Goal: Task Accomplishment & Management: Complete application form

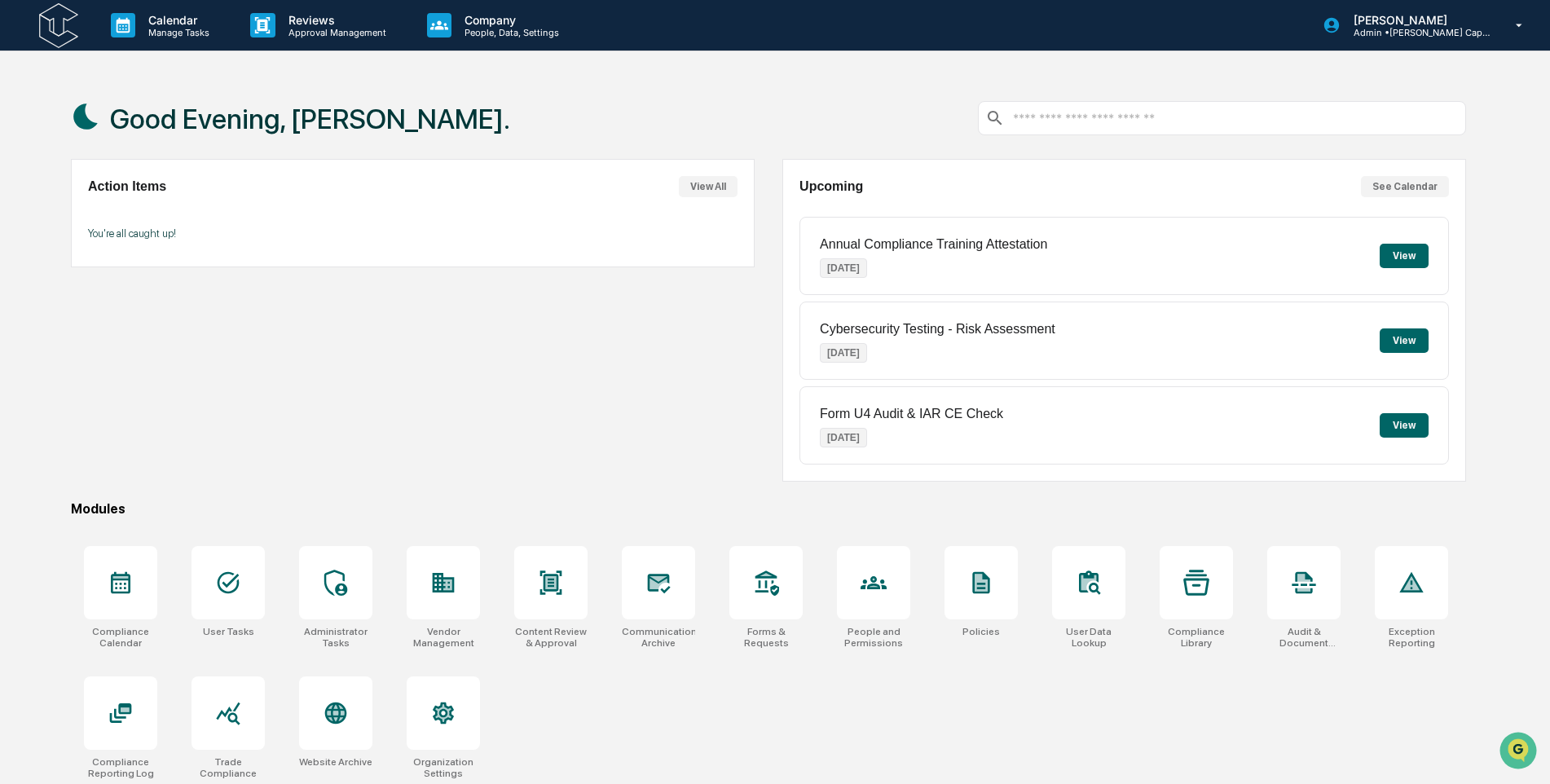
click at [76, 36] on img at bounding box center [58, 25] width 39 height 44
click at [696, 183] on button "View All" at bounding box center [708, 186] width 59 height 21
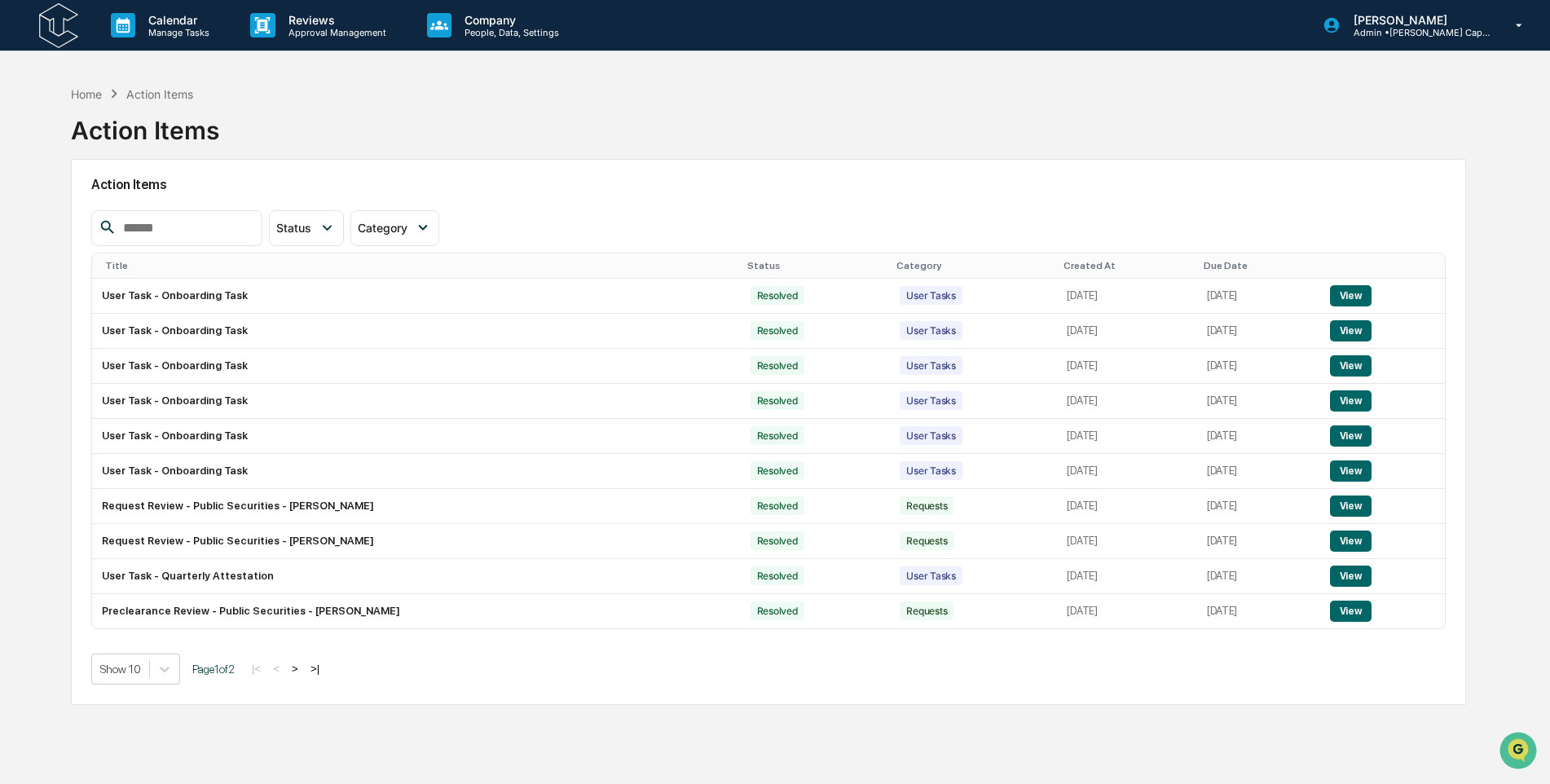
click at [299, 670] on button ">" at bounding box center [294, 668] width 16 height 14
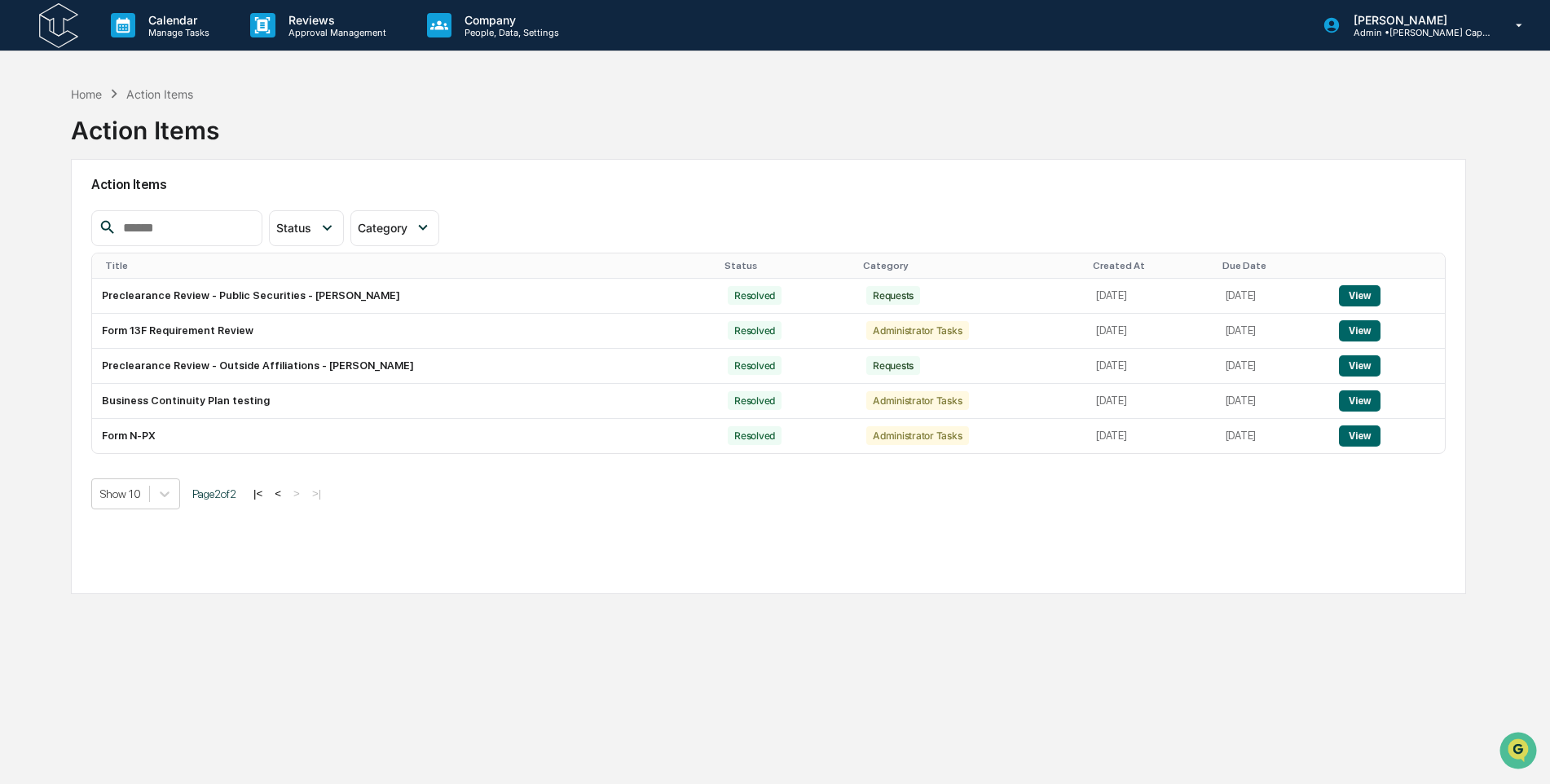
click at [61, 26] on img at bounding box center [58, 25] width 39 height 44
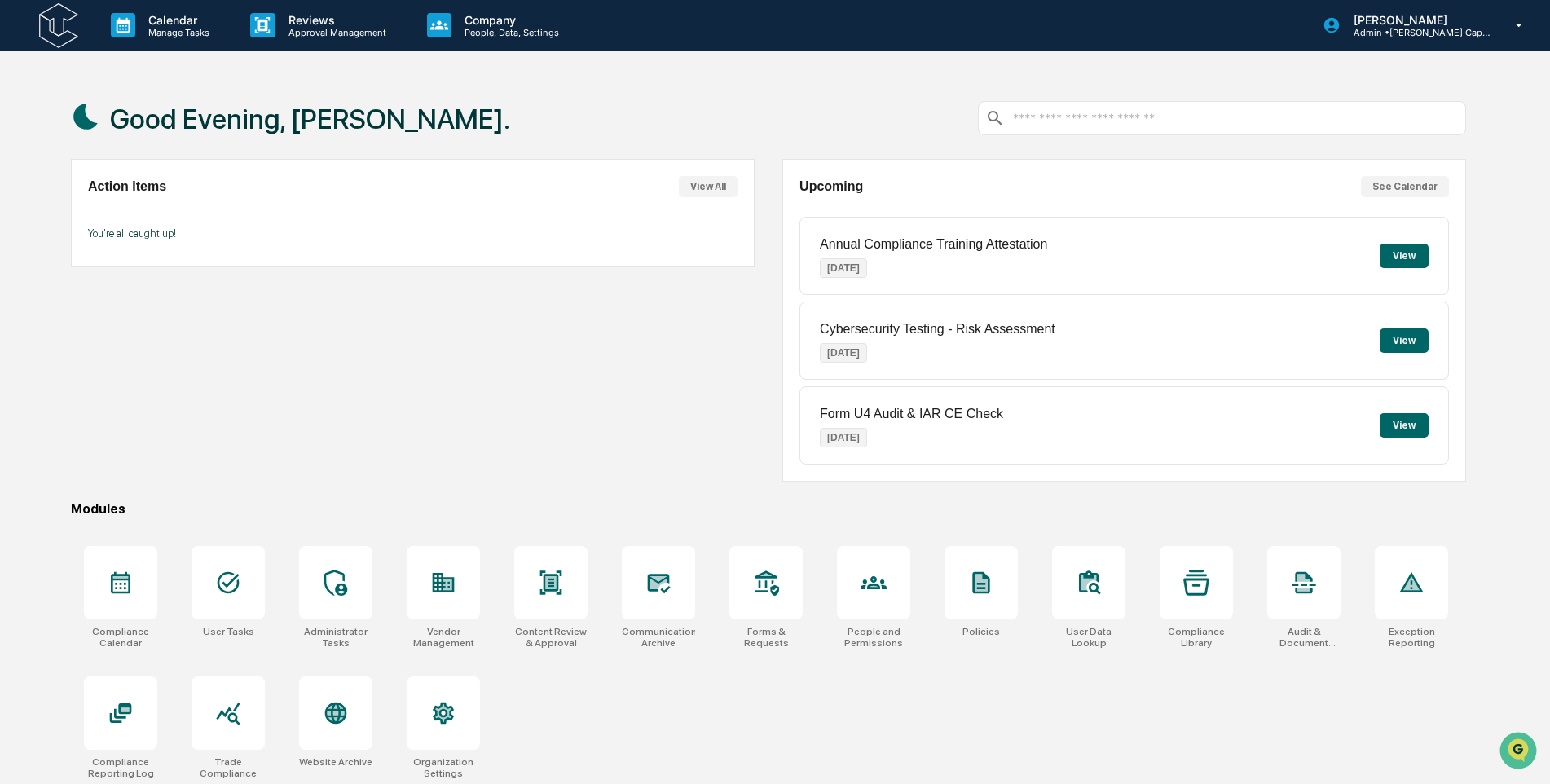
click at [1395, 261] on button "View" at bounding box center [1404, 256] width 49 height 25
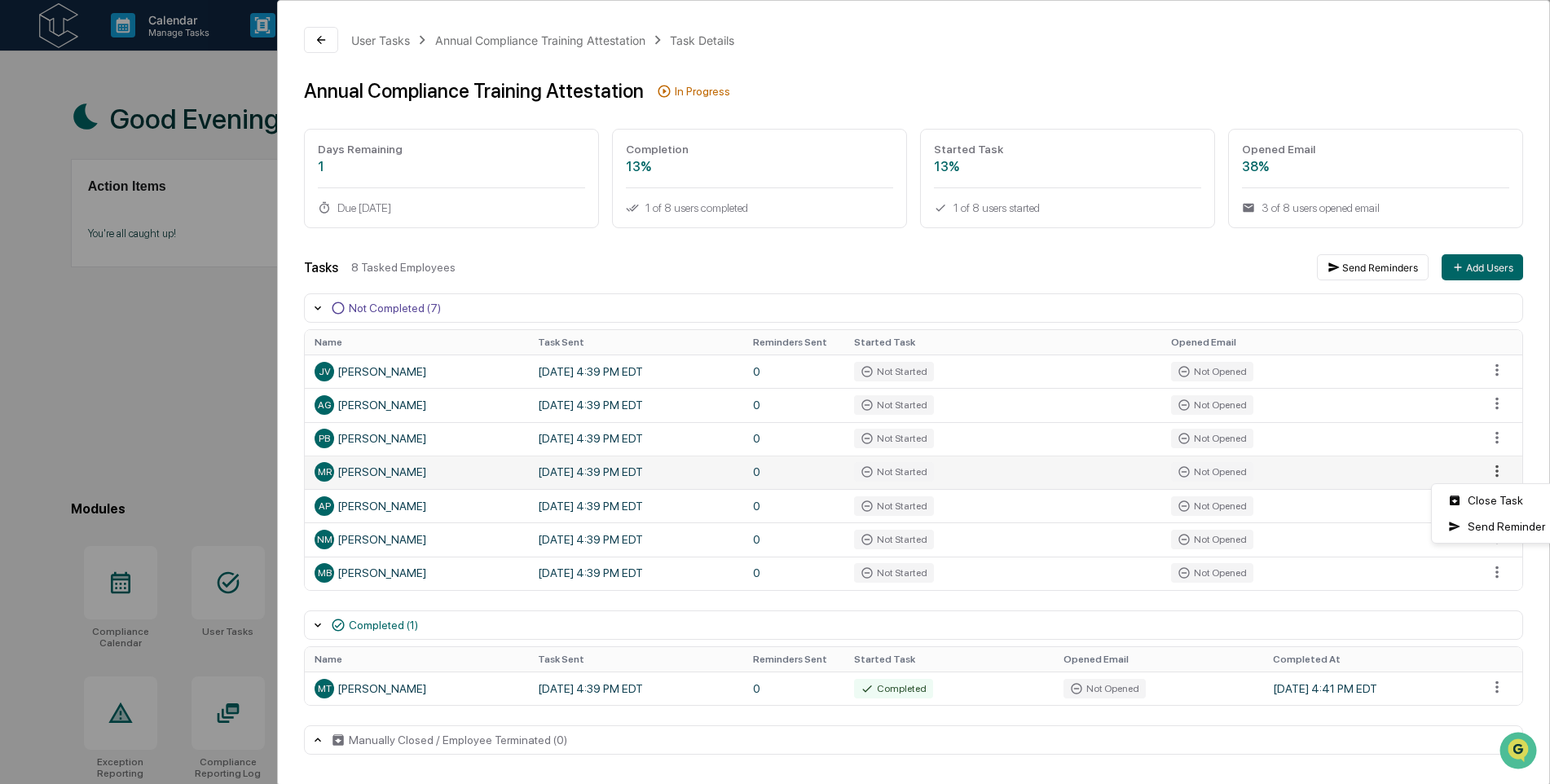
click at [1489, 461] on html "Calendar Manage Tasks Reviews Approval Management Company People, Data, Setting…" at bounding box center [775, 392] width 1550 height 784
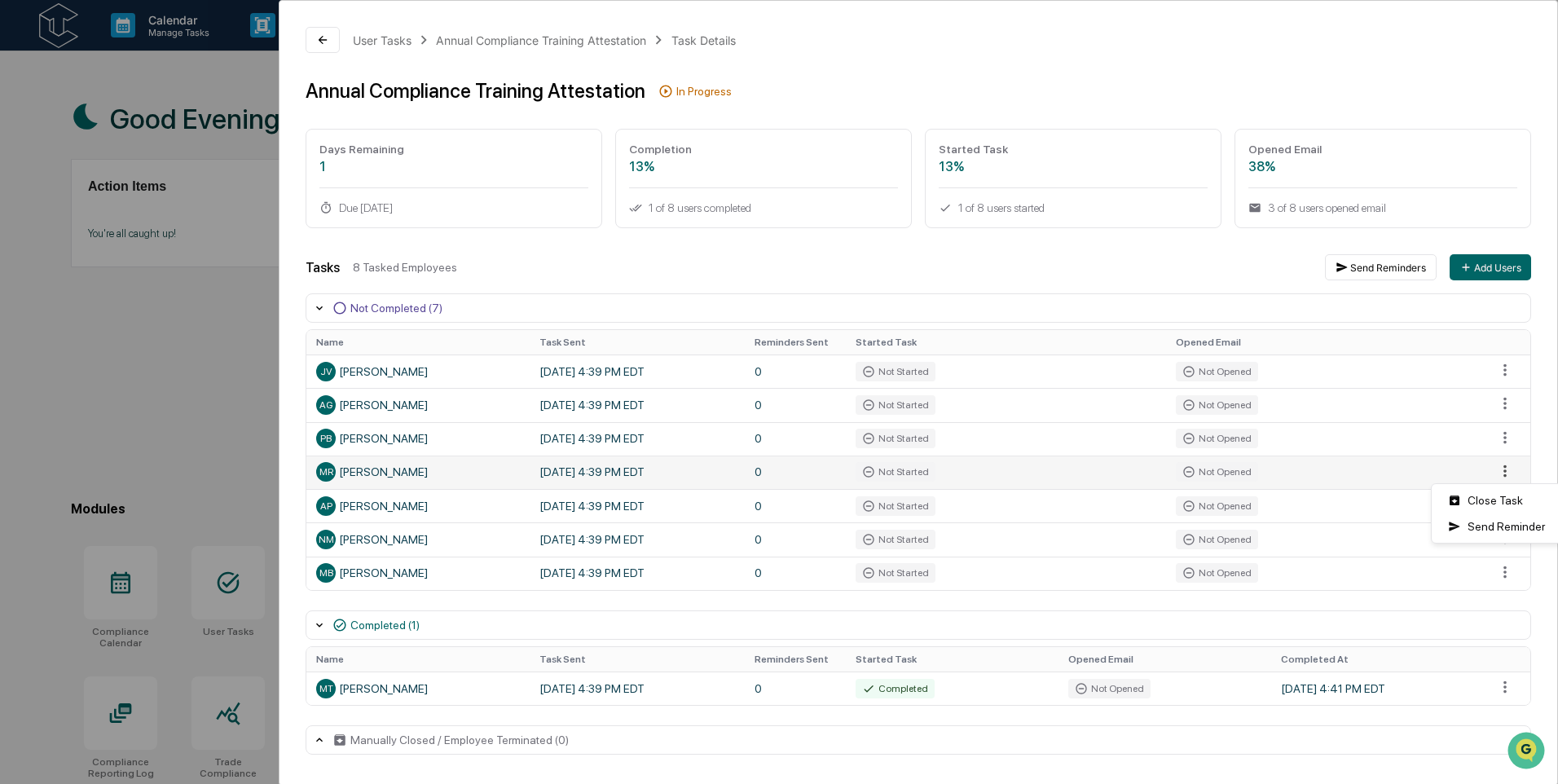
click at [1489, 461] on html "Calendar Manage Tasks Reviews Approval Management Company People, Data, Setting…" at bounding box center [779, 392] width 1558 height 784
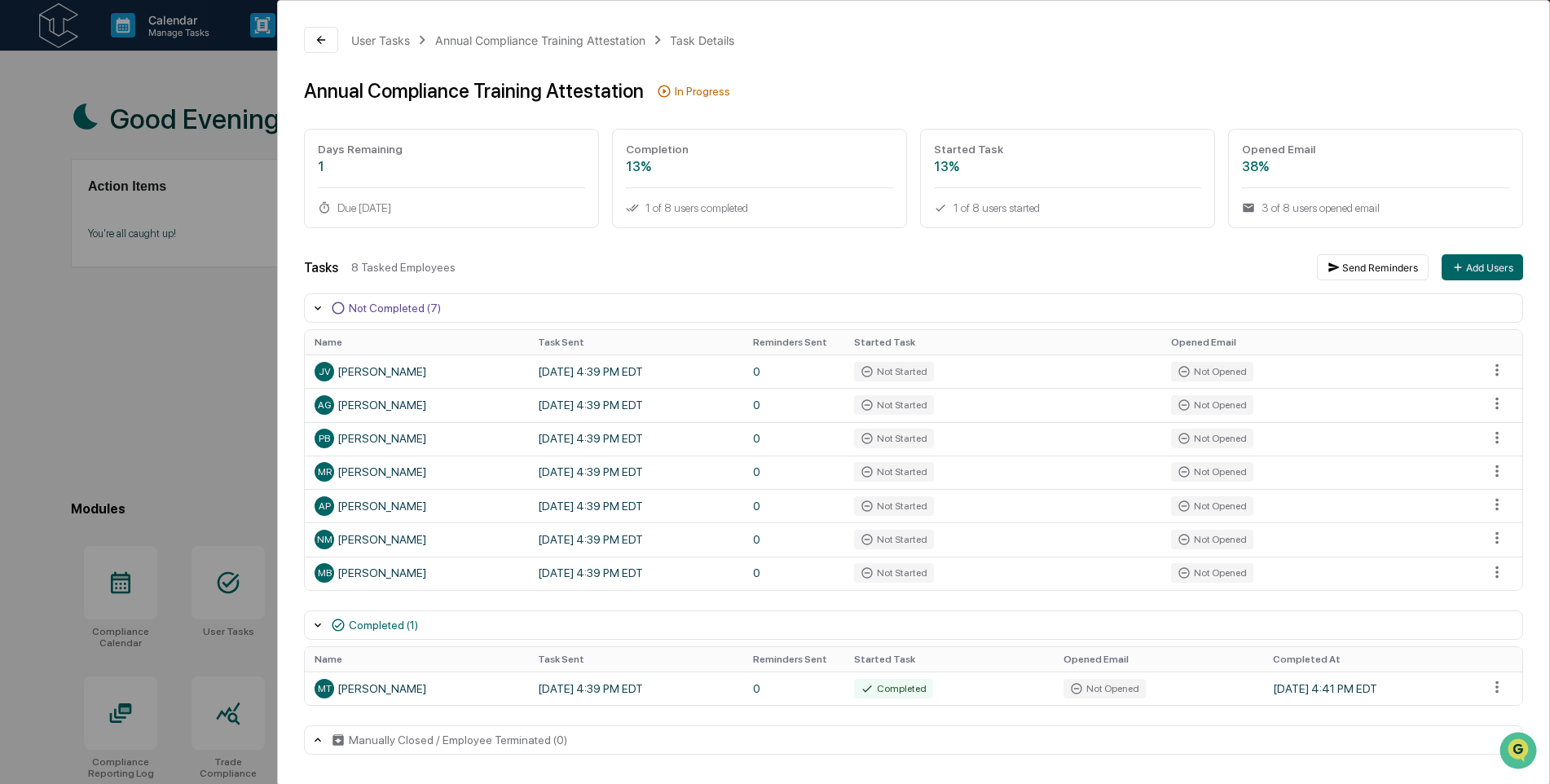
click at [164, 276] on div "User Tasks Annual Compliance Training Attestation Task Details Annual Complianc…" at bounding box center [775, 392] width 1550 height 784
click at [227, 322] on div "User Tasks Annual Compliance Training Attestation Task Details Annual Complianc…" at bounding box center [775, 392] width 1550 height 784
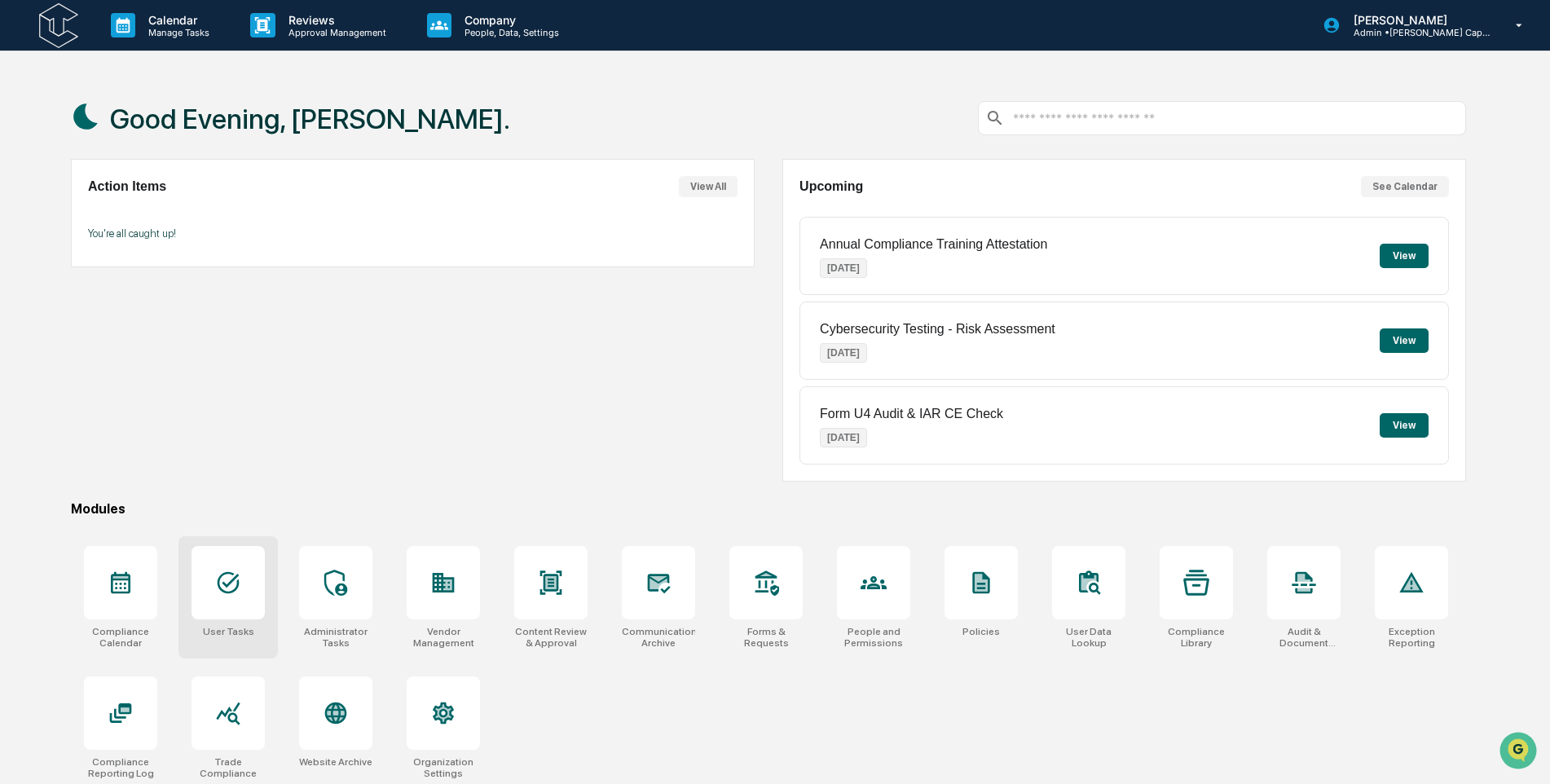
click at [236, 576] on icon at bounding box center [228, 583] width 22 height 22
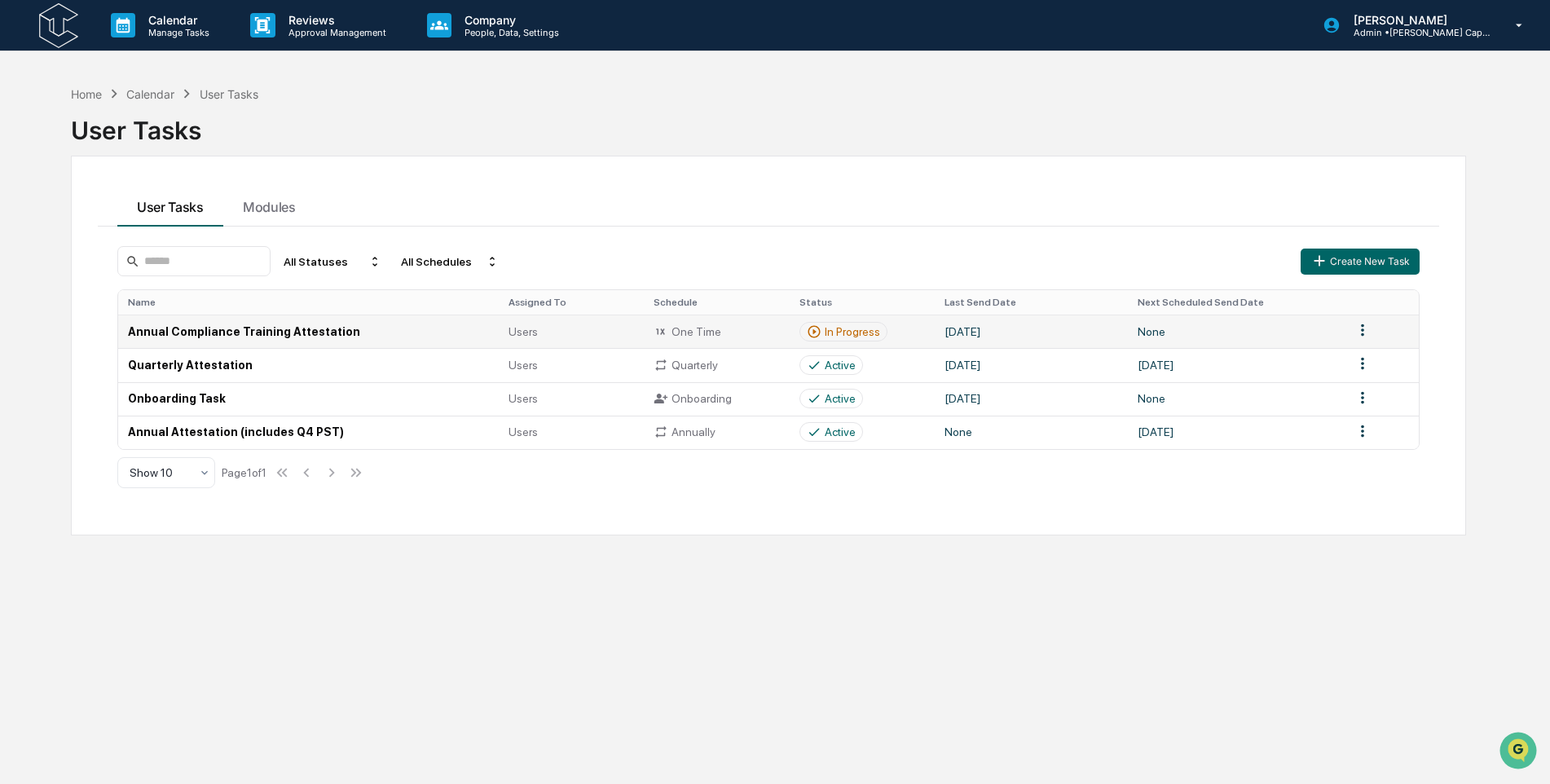
click at [299, 336] on td "Annual Compliance Training Attestation" at bounding box center [308, 330] width 380 height 33
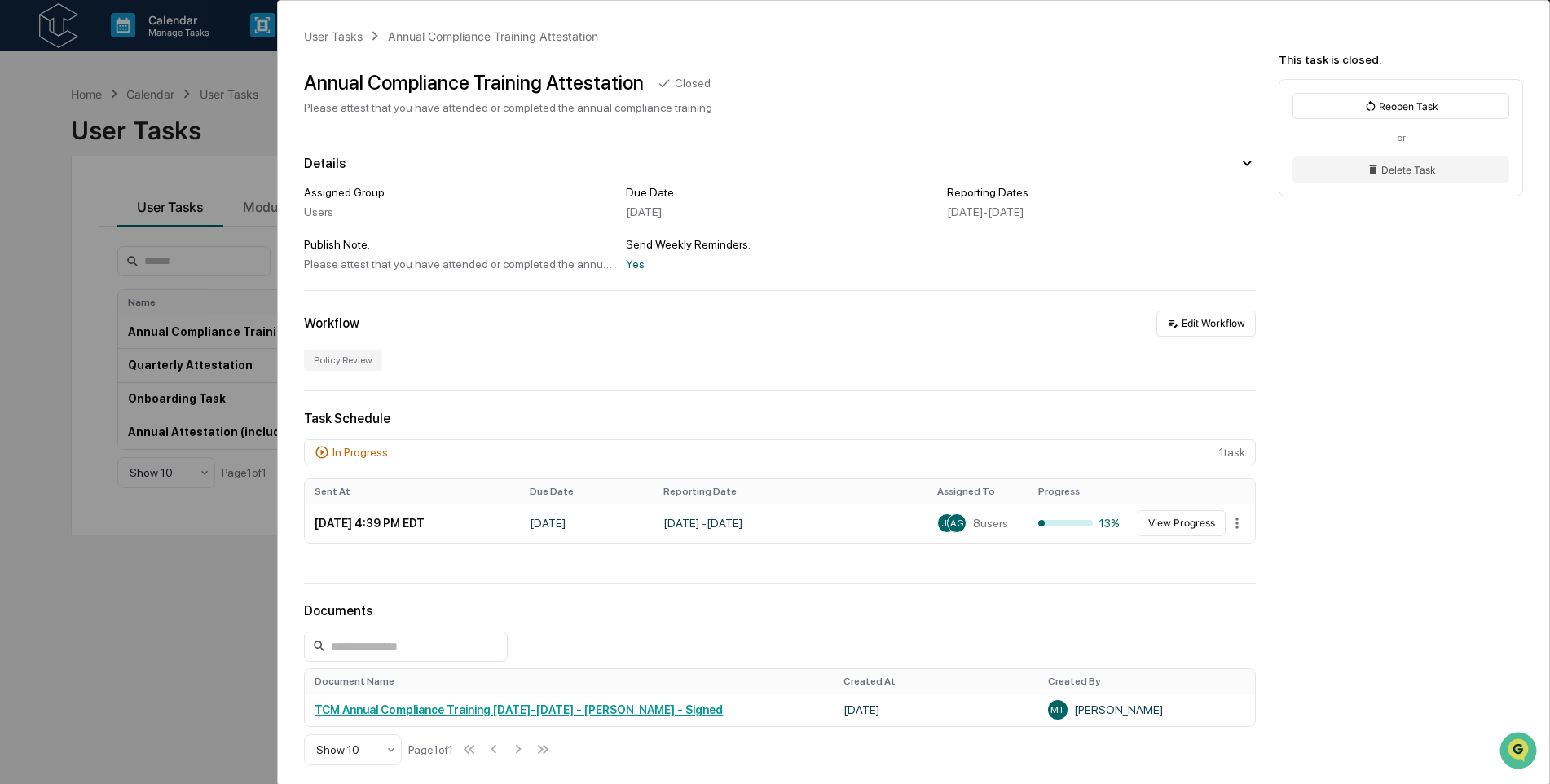
click at [218, 126] on div "User Tasks Annual Compliance Training Attestation Annual Compliance Training At…" at bounding box center [775, 392] width 1550 height 784
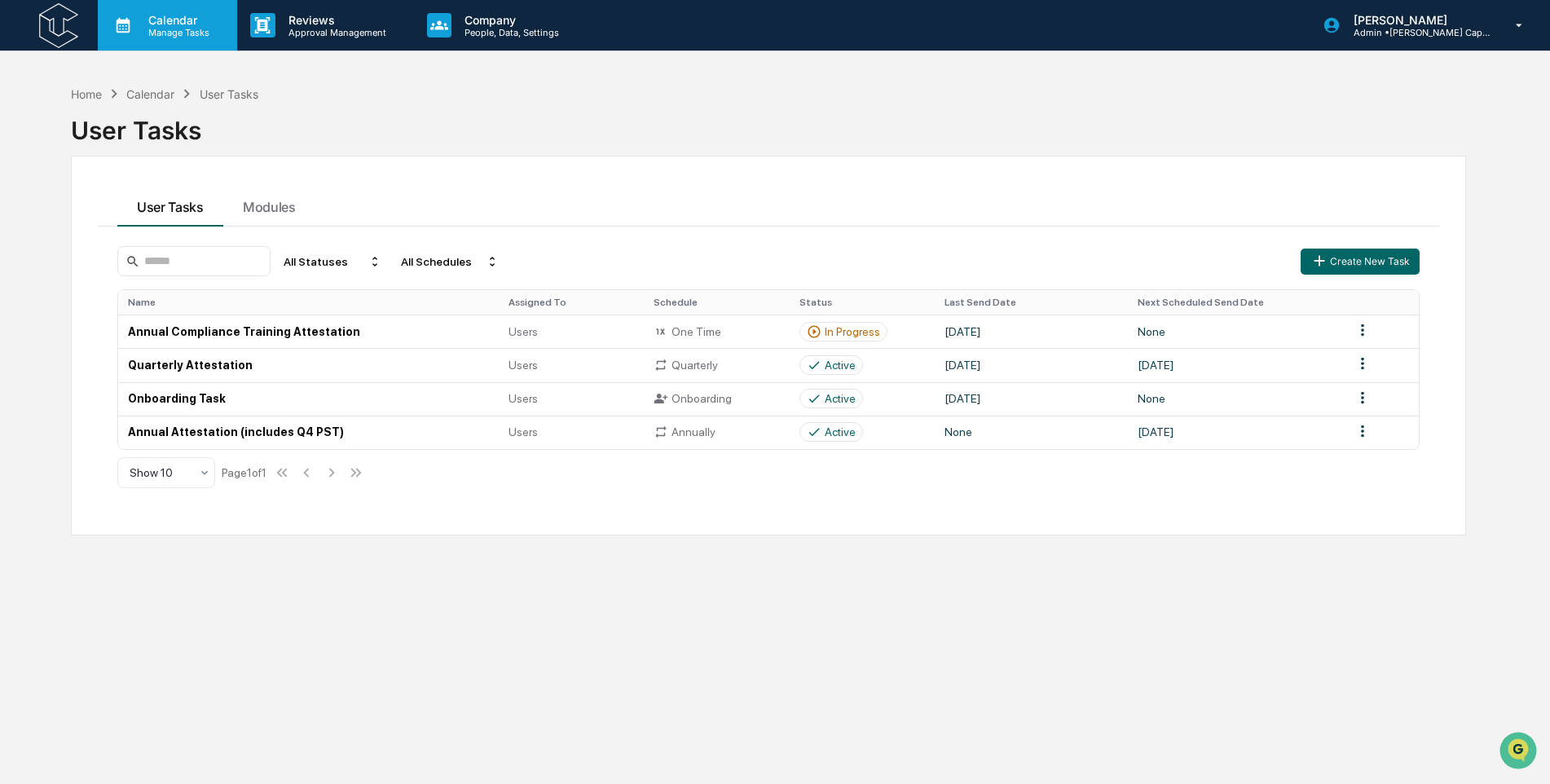
click at [165, 26] on p "Manage Tasks" at bounding box center [176, 32] width 82 height 11
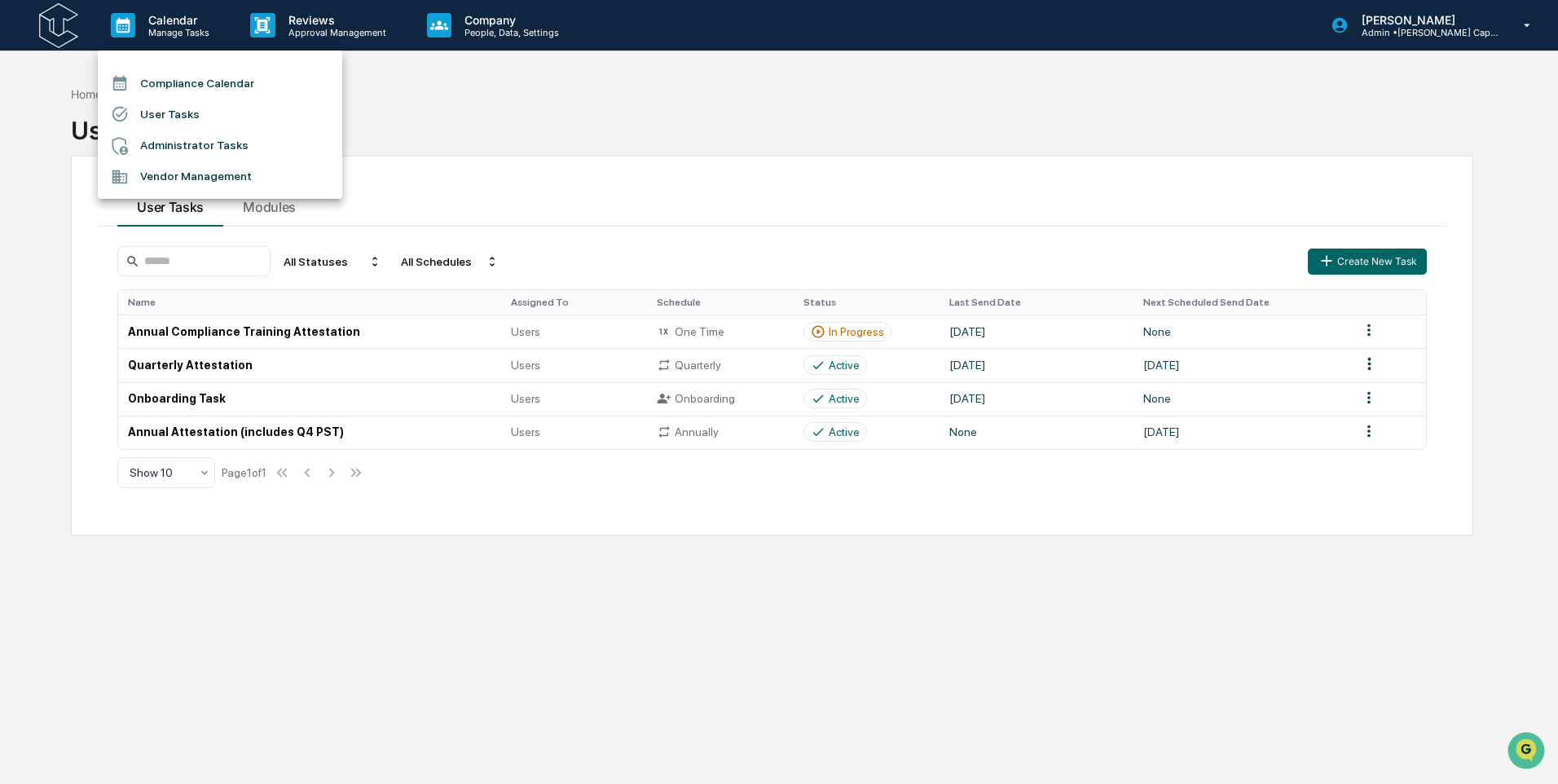
click at [185, 118] on li "User Tasks" at bounding box center [219, 113] width 244 height 31
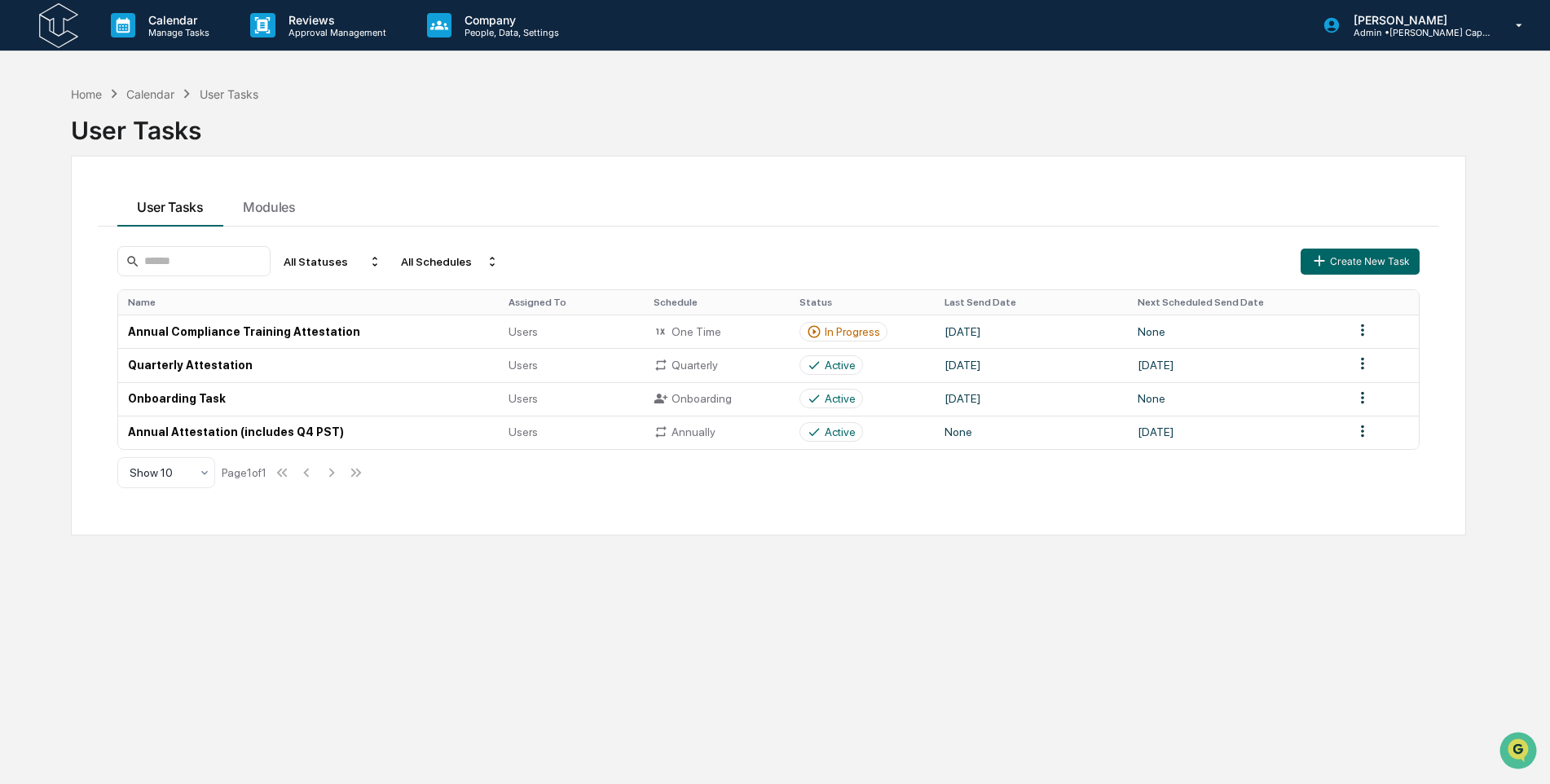
click at [57, 22] on img at bounding box center [58, 25] width 39 height 44
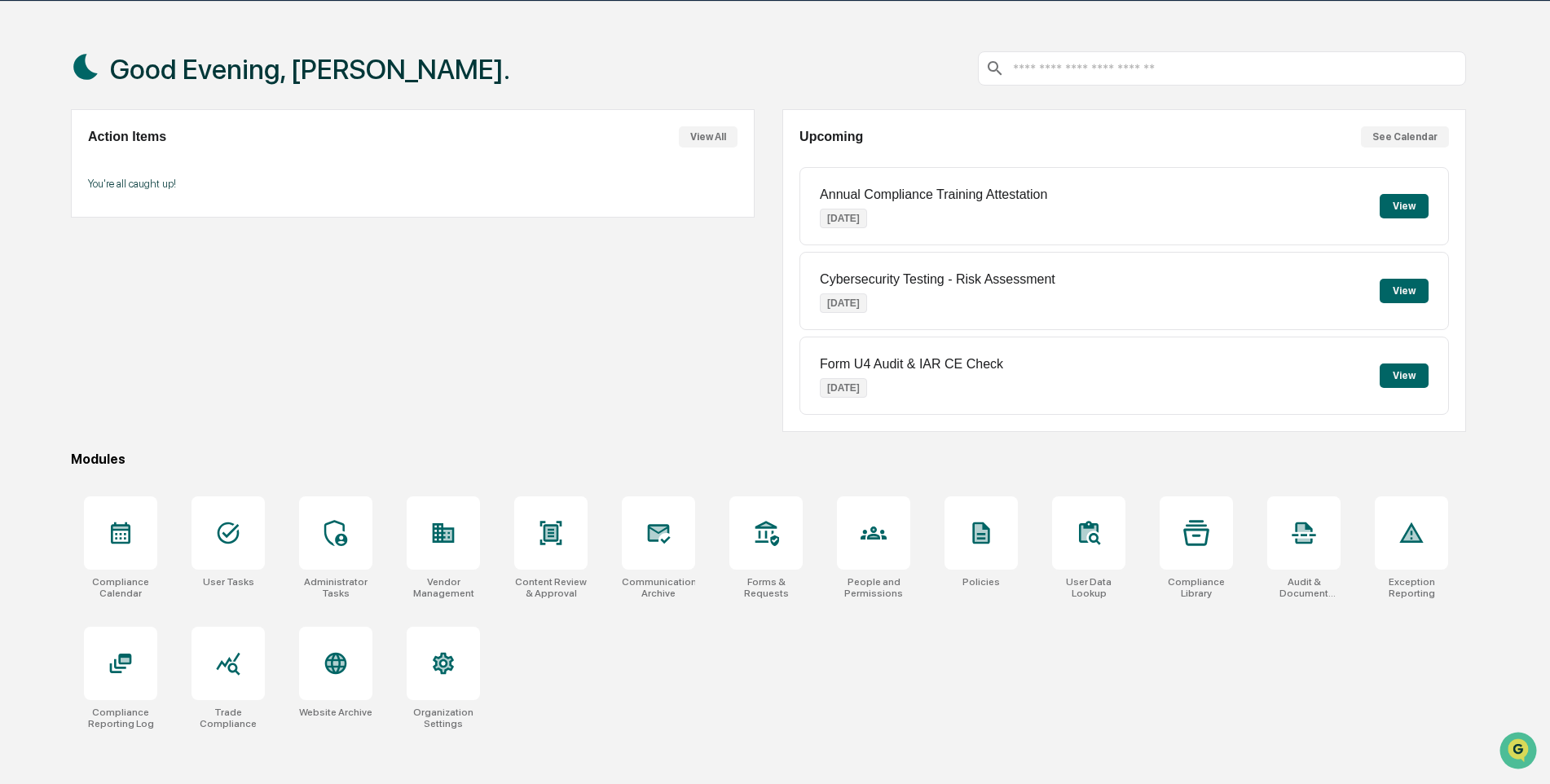
scroll to position [78, 0]
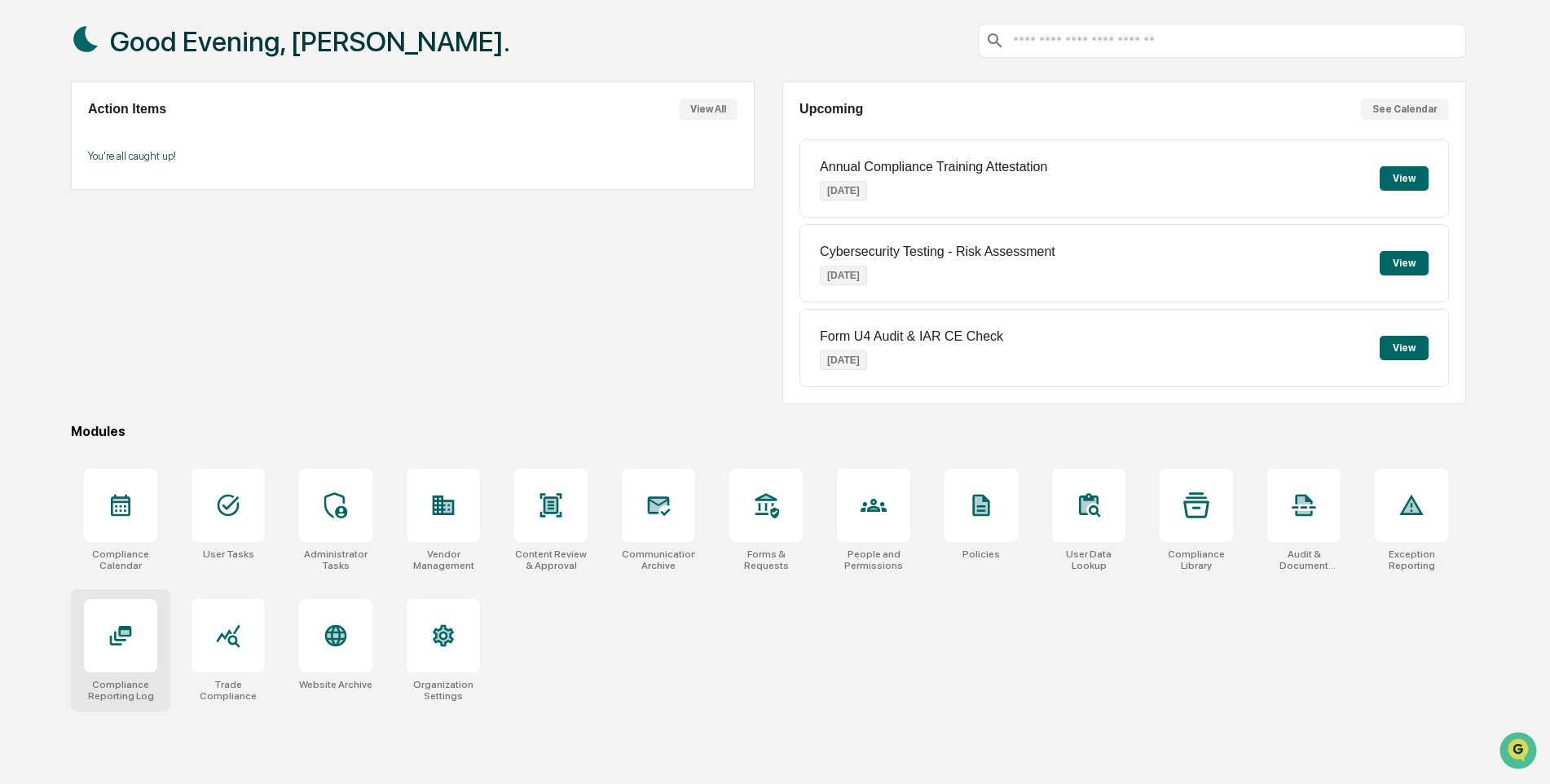
click at [114, 616] on div at bounding box center [121, 636] width 74 height 74
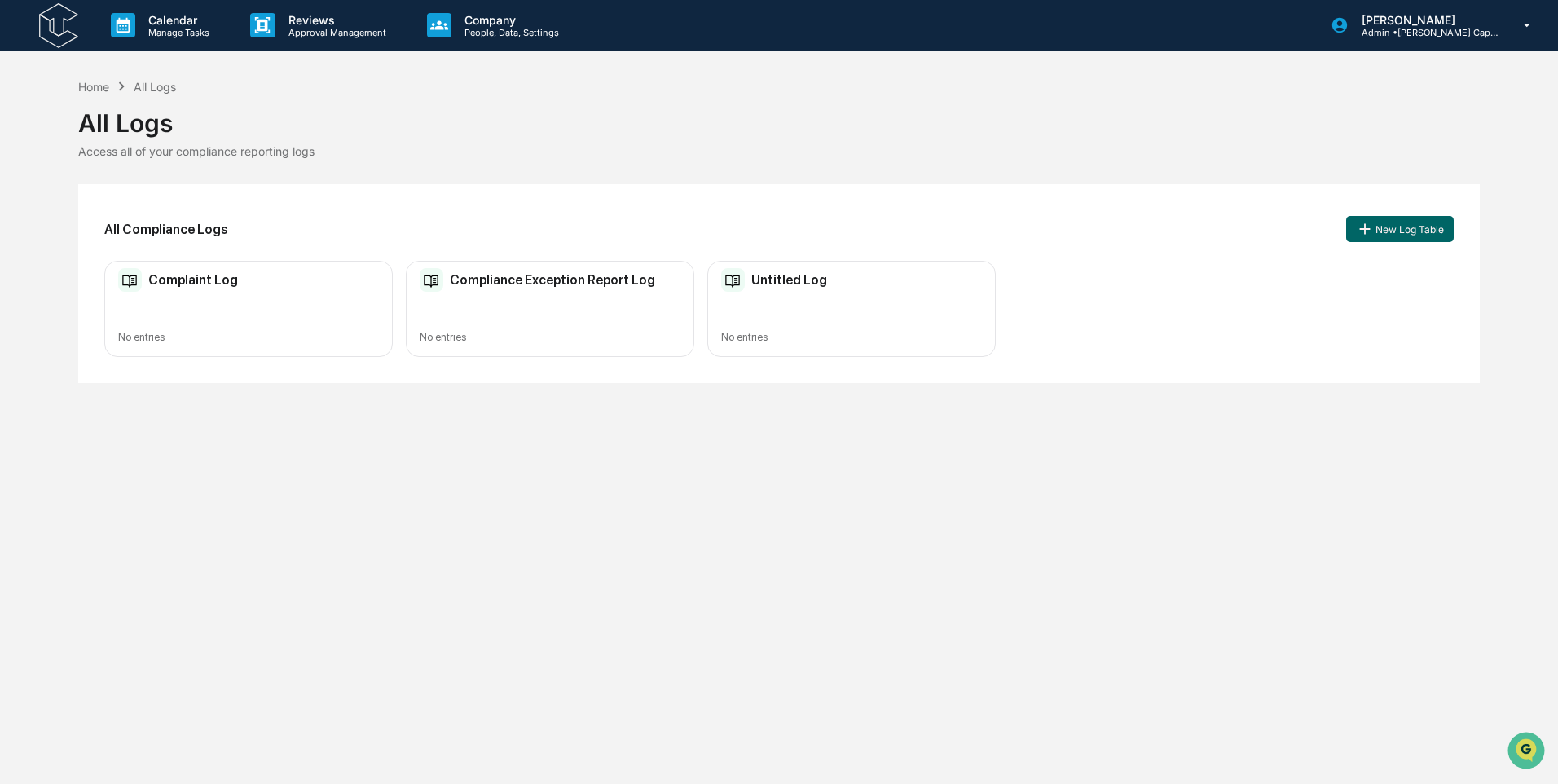
click at [73, 15] on img at bounding box center [58, 25] width 39 height 44
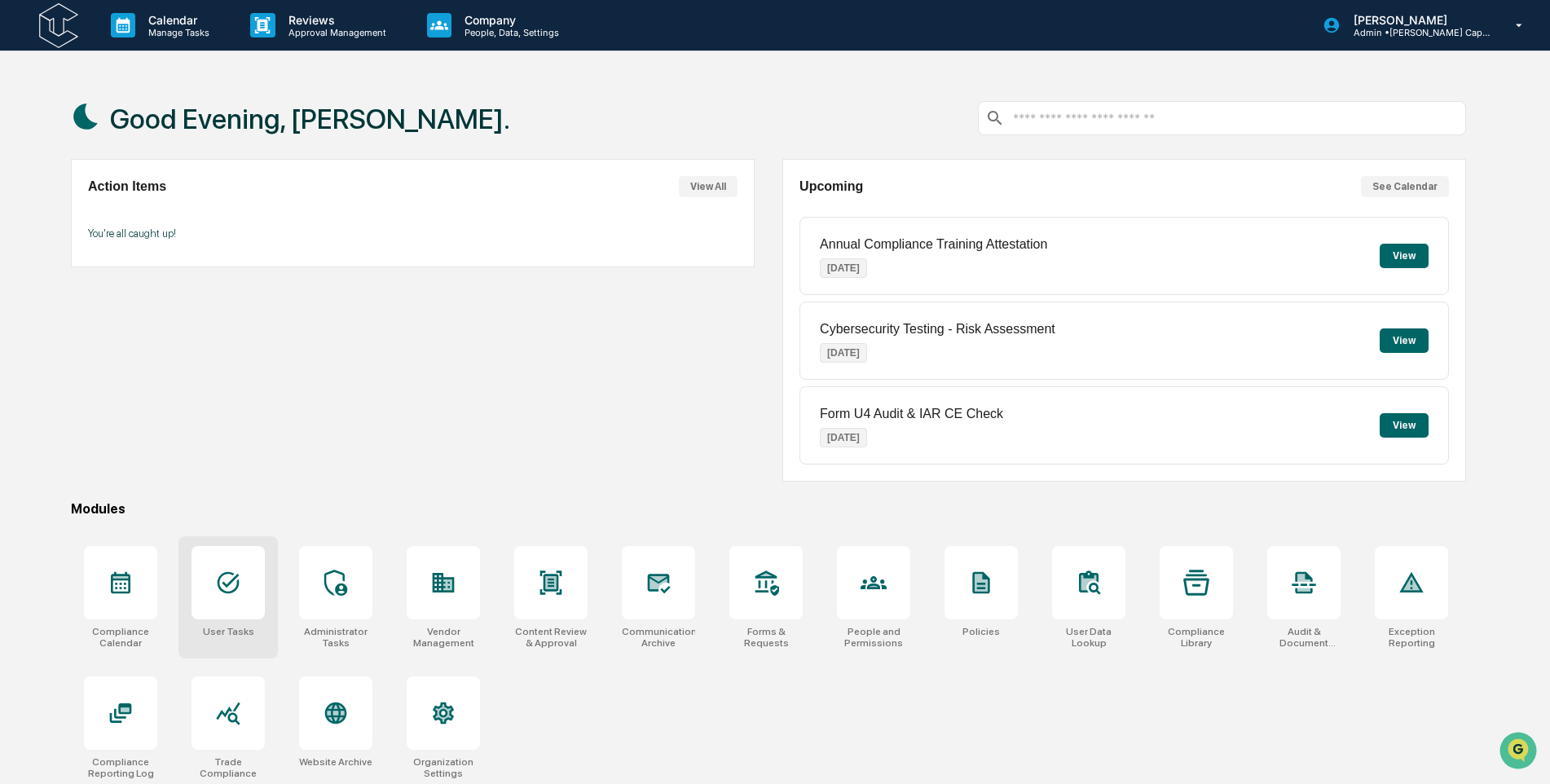
click at [253, 600] on div at bounding box center [228, 583] width 74 height 74
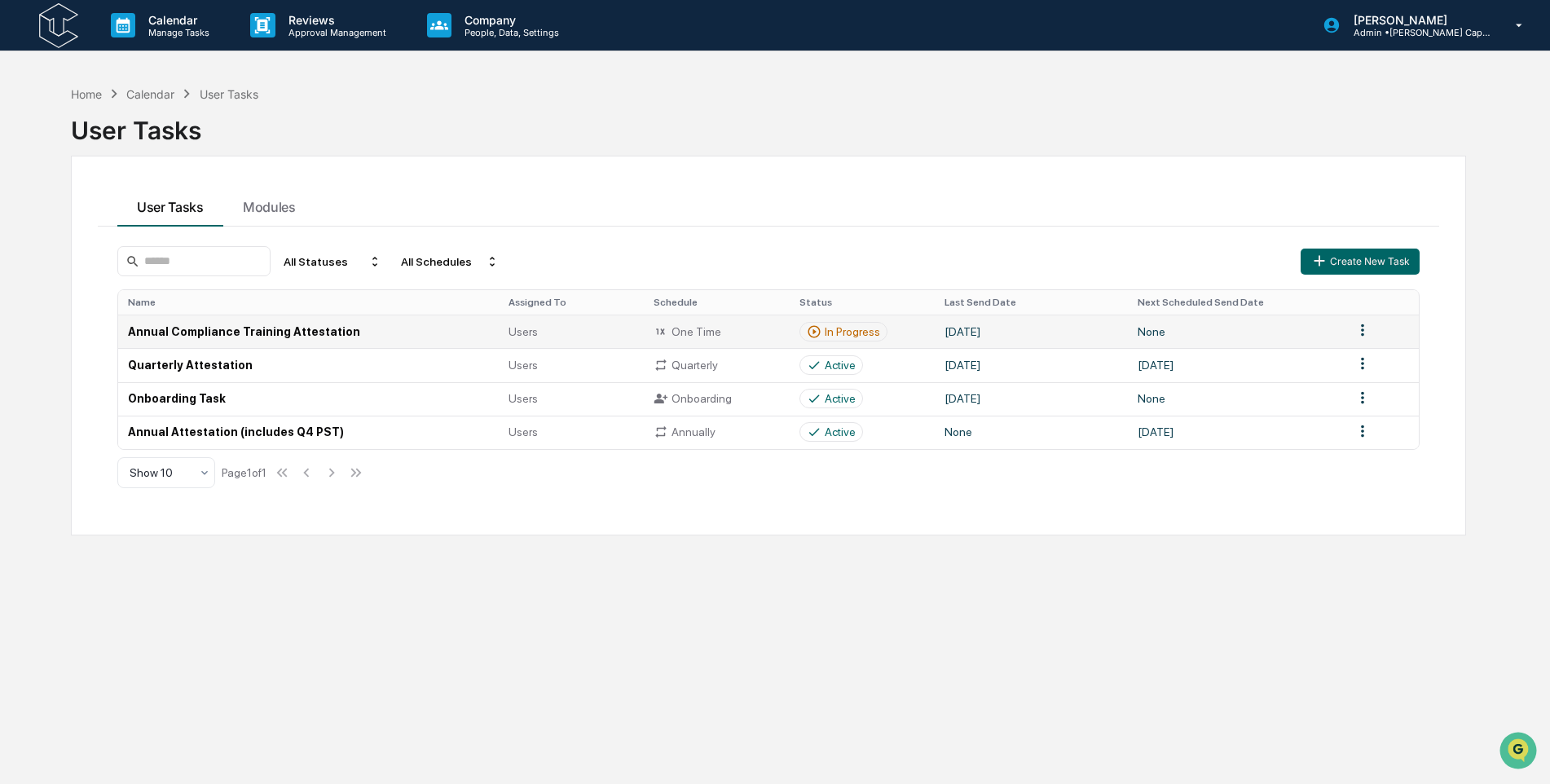
click at [850, 325] on div "In Progress" at bounding box center [853, 332] width 56 height 13
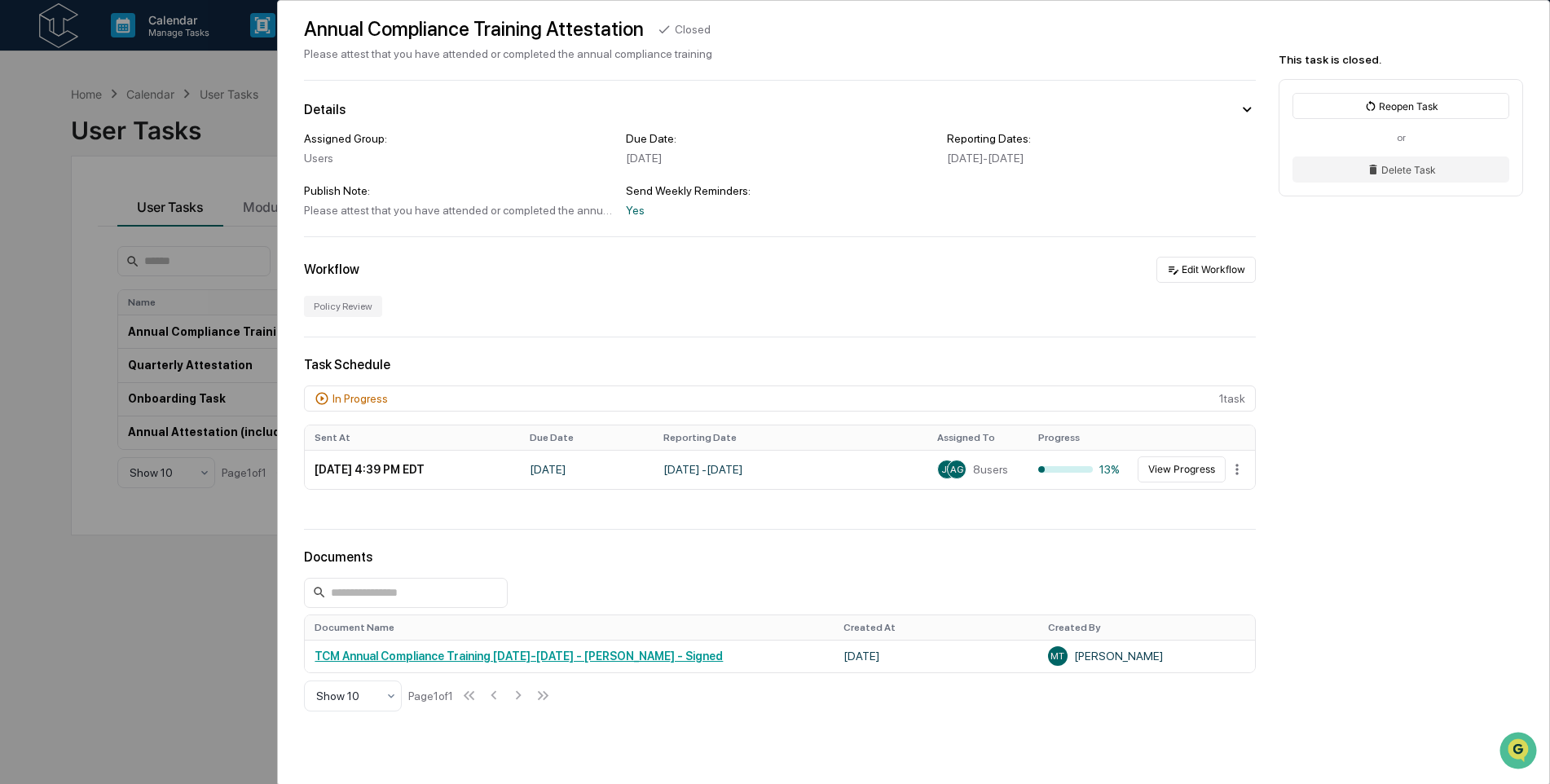
scroll to position [145, 0]
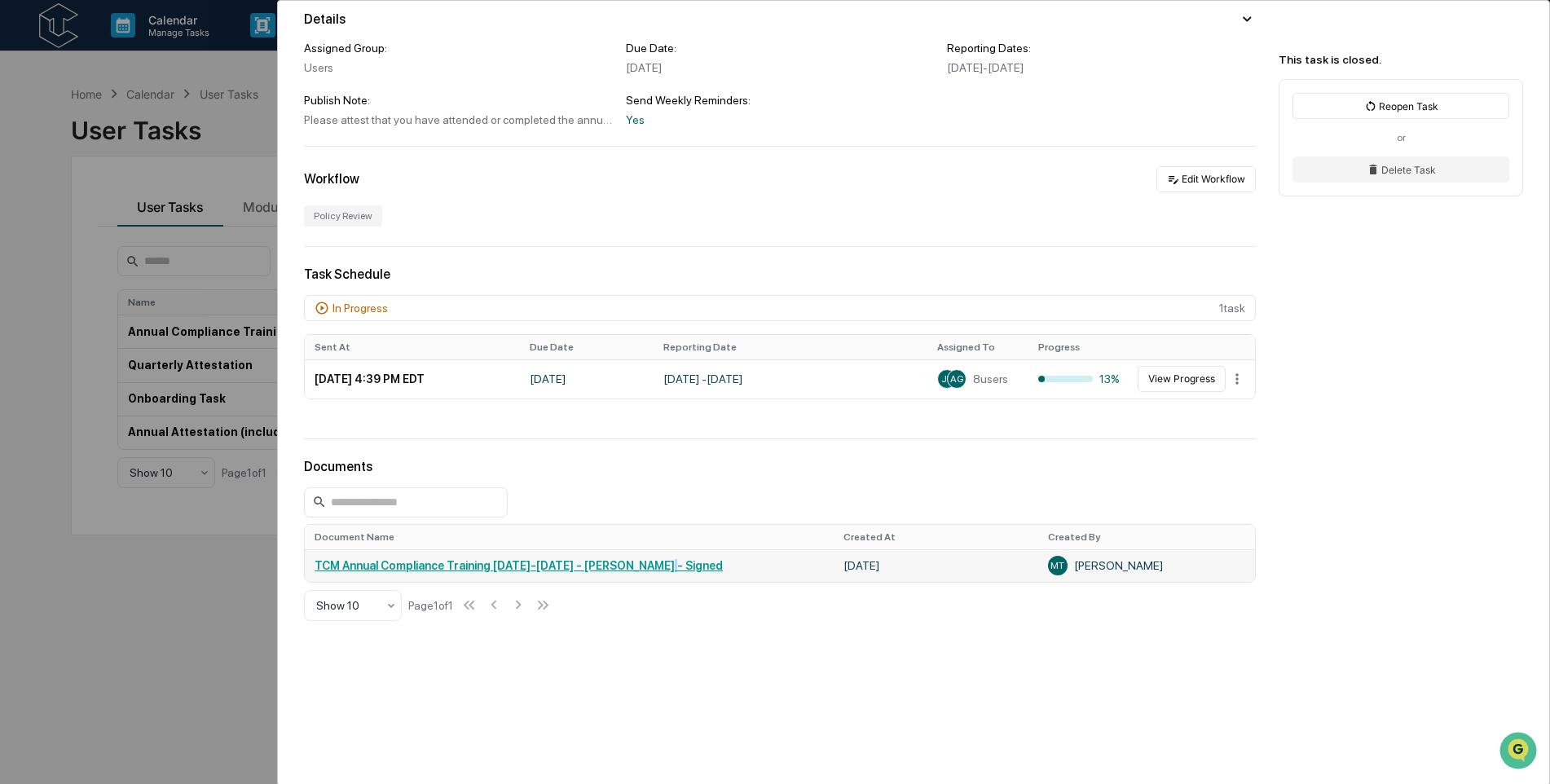
click at [646, 566] on link "TCM Annual Compliance Training [DATE]-[DATE] - [PERSON_NAME] - Signed" at bounding box center [519, 566] width 409 height 13
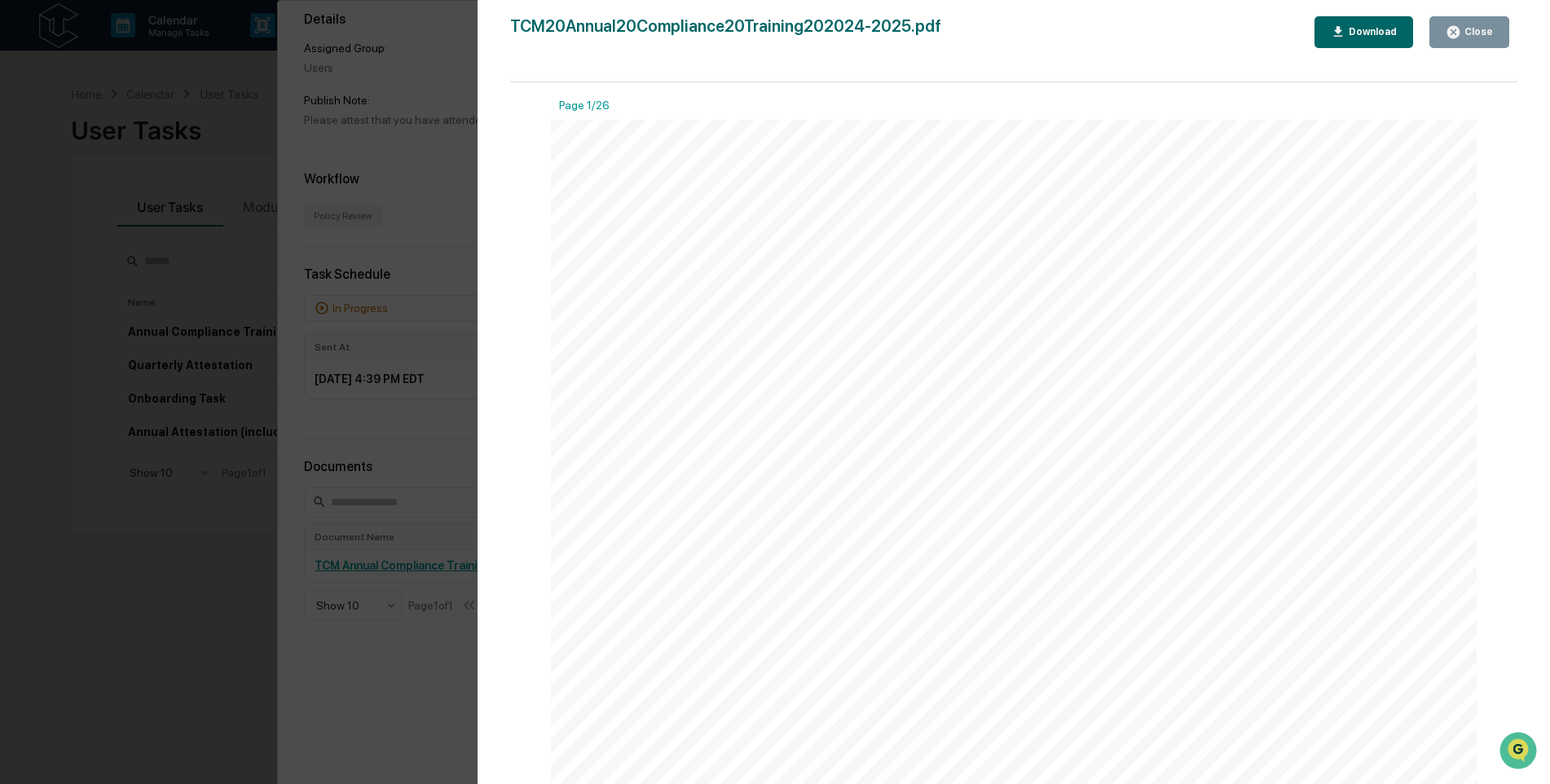
click at [1471, 23] on button "Close" at bounding box center [1470, 32] width 79 height 32
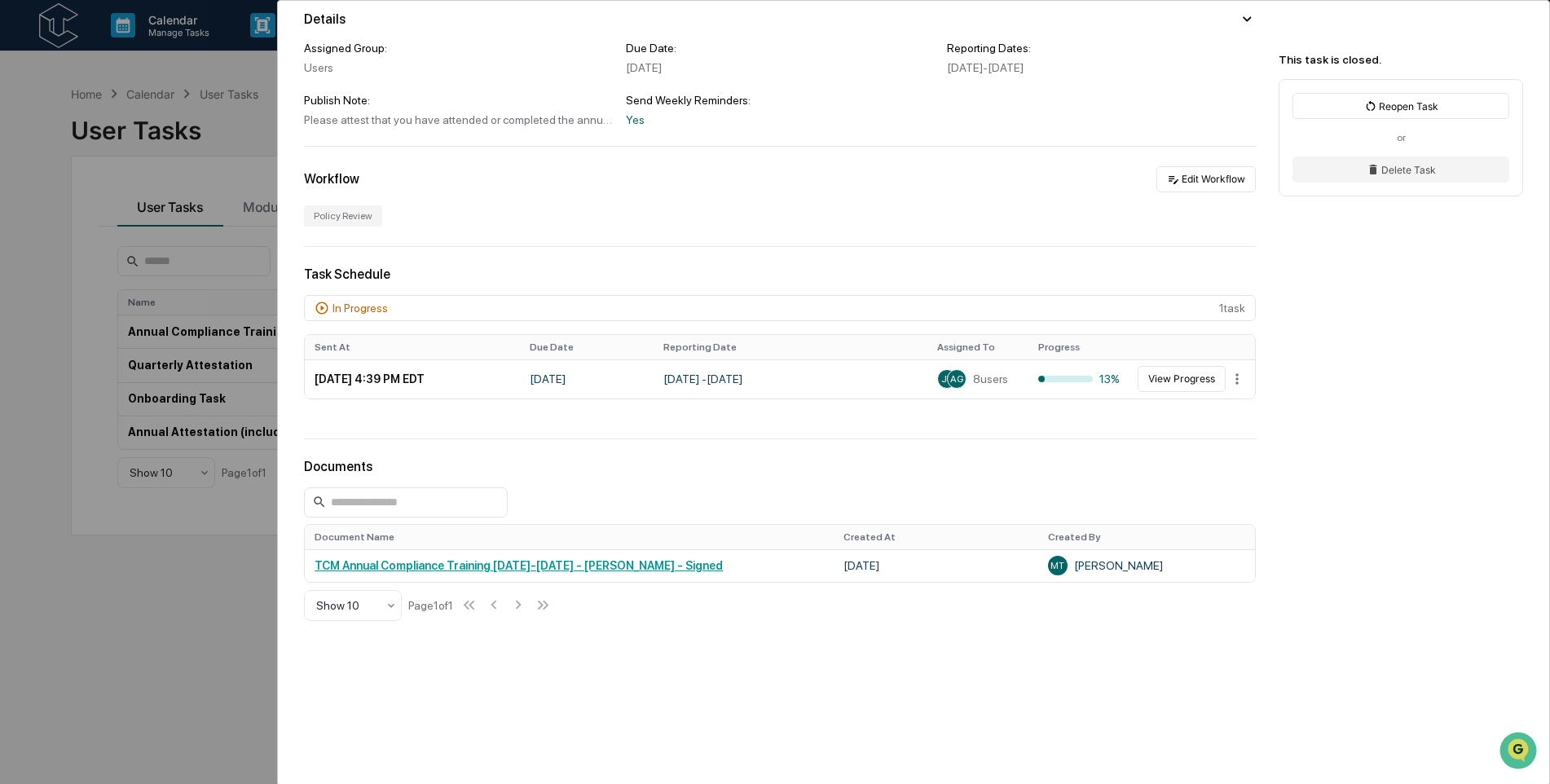
click at [209, 112] on div "User Tasks Annual Compliance Training Attestation Annual Compliance Training At…" at bounding box center [775, 392] width 1550 height 784
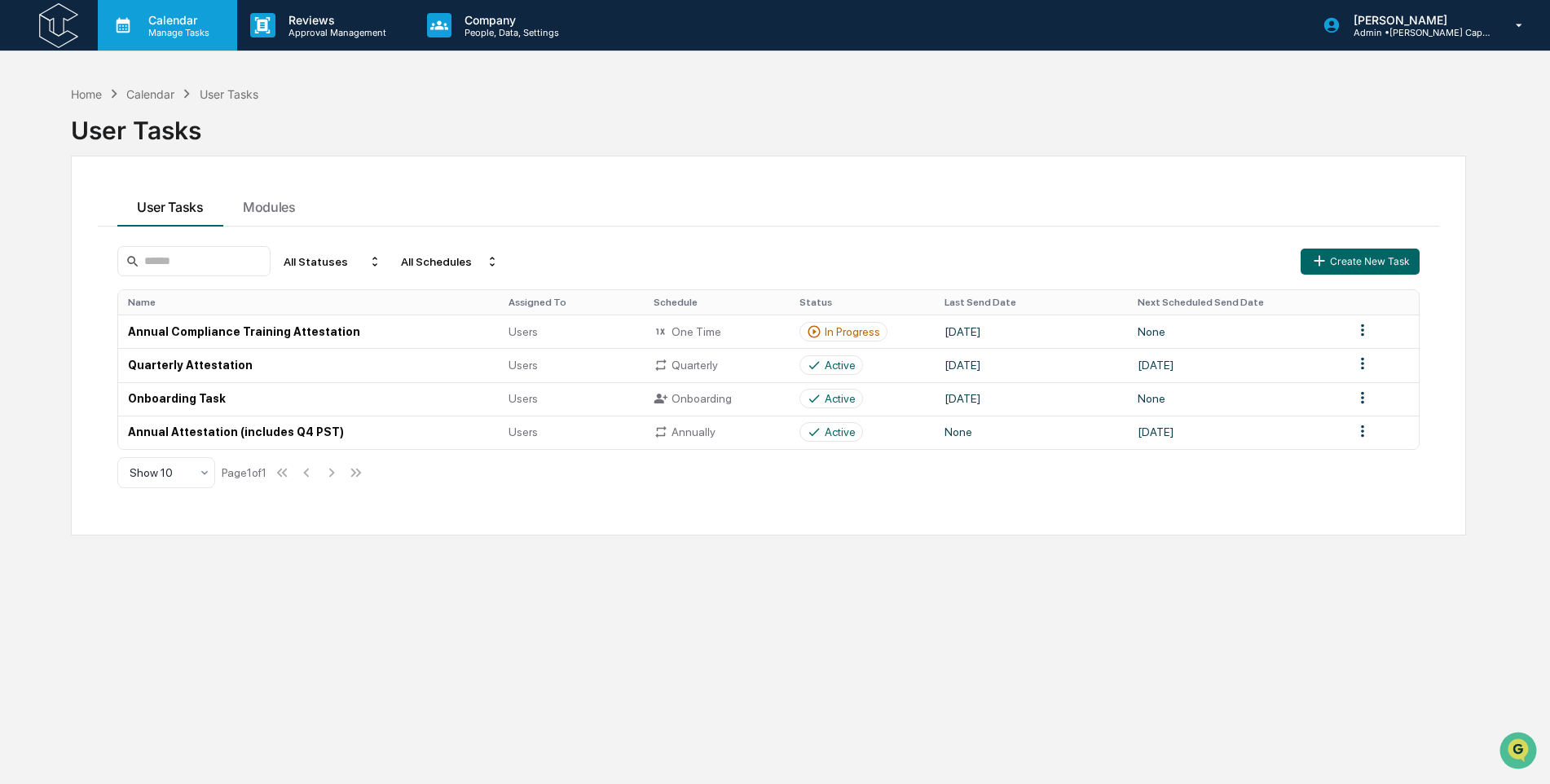
click at [167, 24] on p "Calendar" at bounding box center [176, 20] width 82 height 14
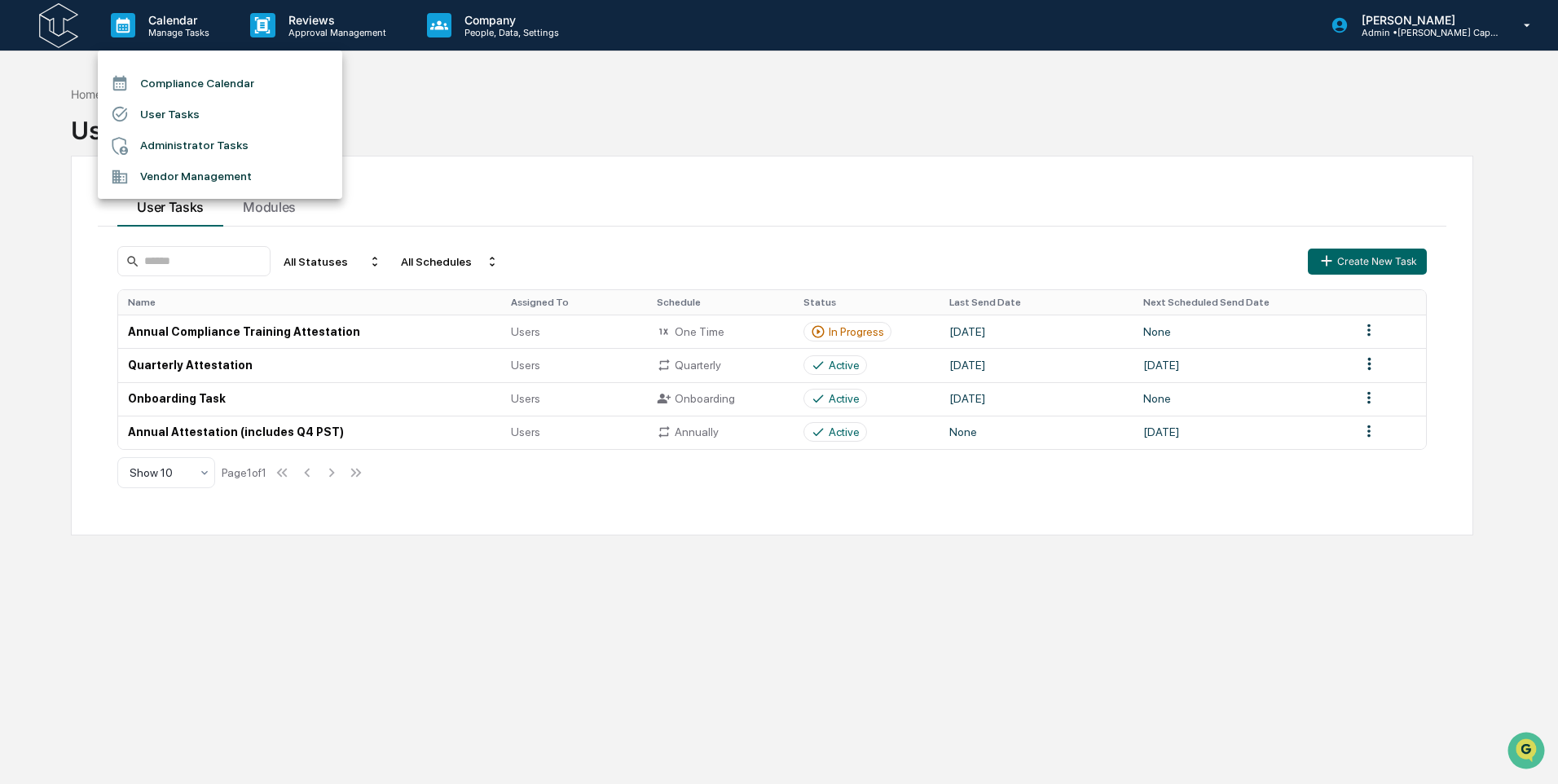
click at [218, 155] on li "Administrator Tasks" at bounding box center [219, 146] width 244 height 31
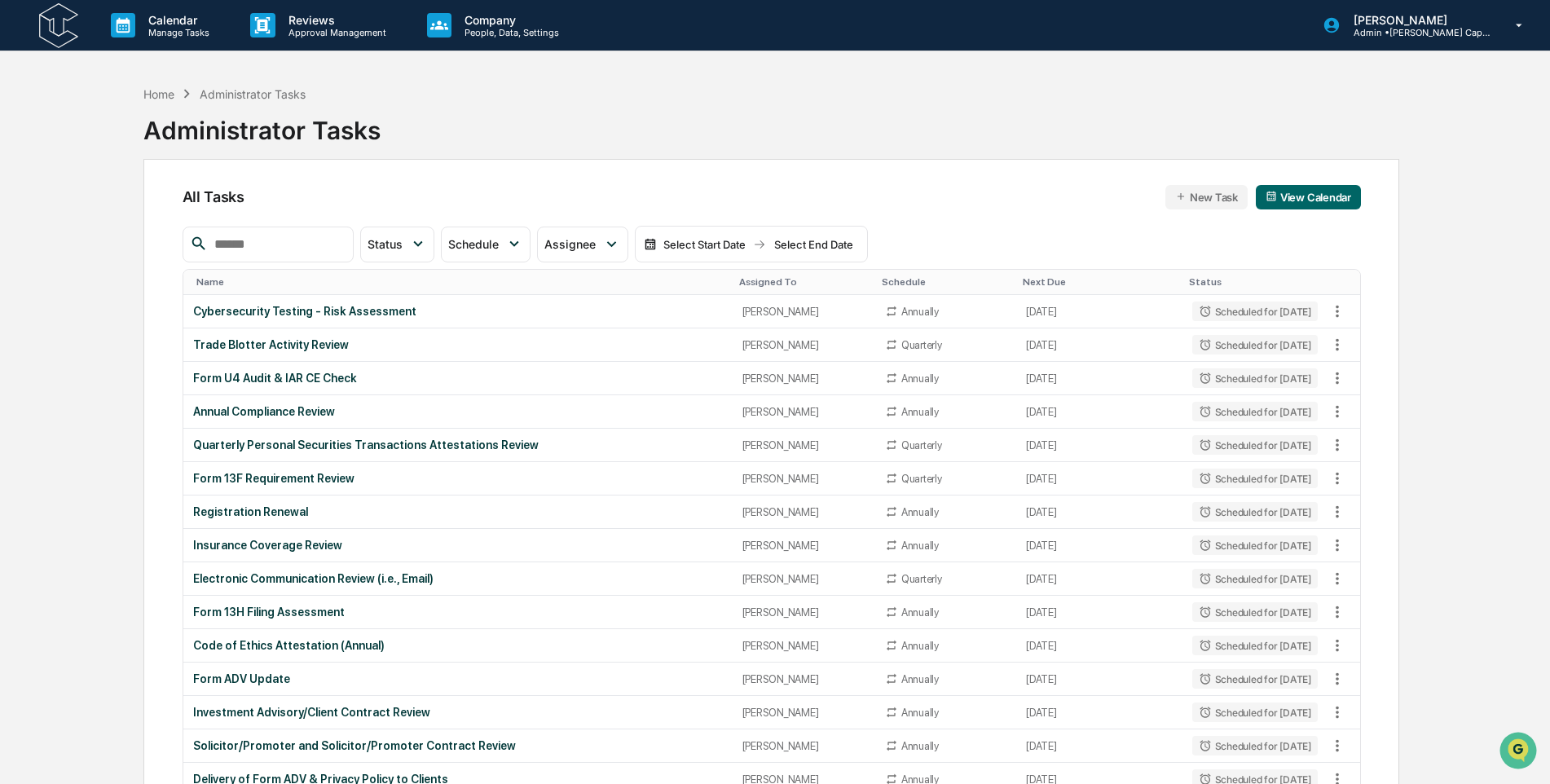
click at [58, 23] on img at bounding box center [58, 25] width 39 height 44
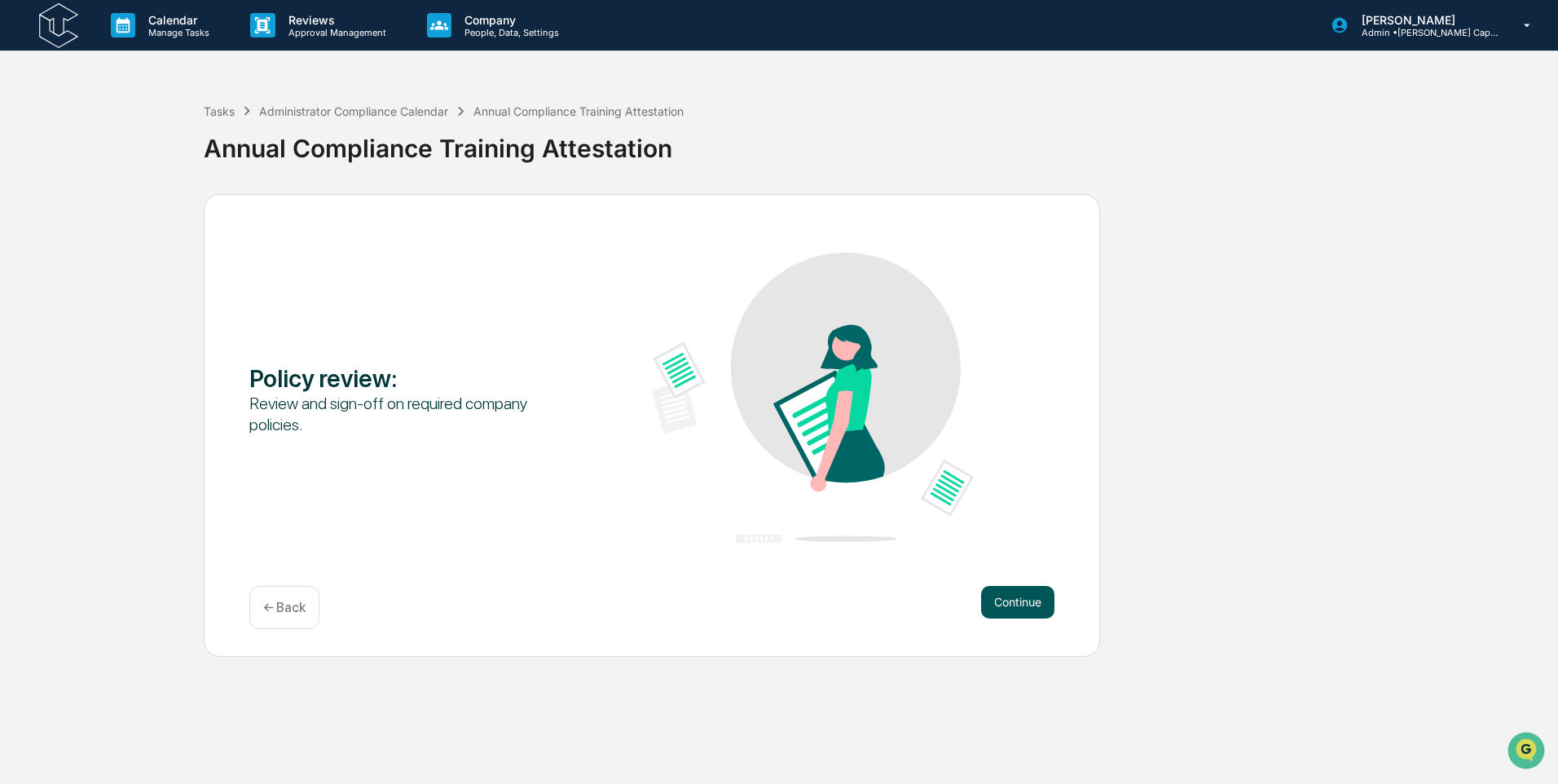
click at [998, 591] on button "Continue" at bounding box center [1018, 601] width 74 height 32
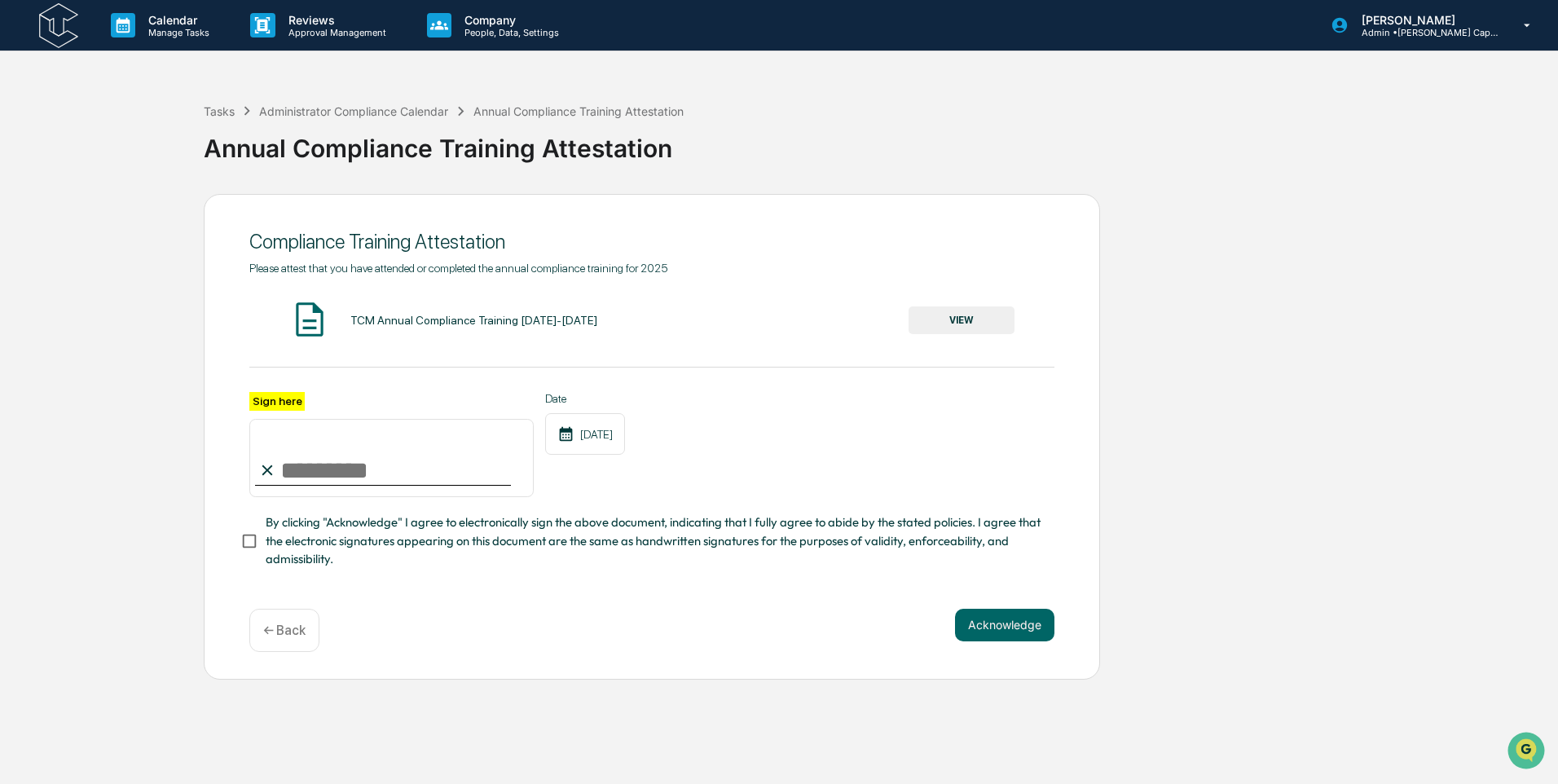
click at [309, 477] on input "Sign here" at bounding box center [392, 458] width 285 height 78
type input "**********"
click at [989, 641] on button "Acknowledge" at bounding box center [1004, 624] width 99 height 32
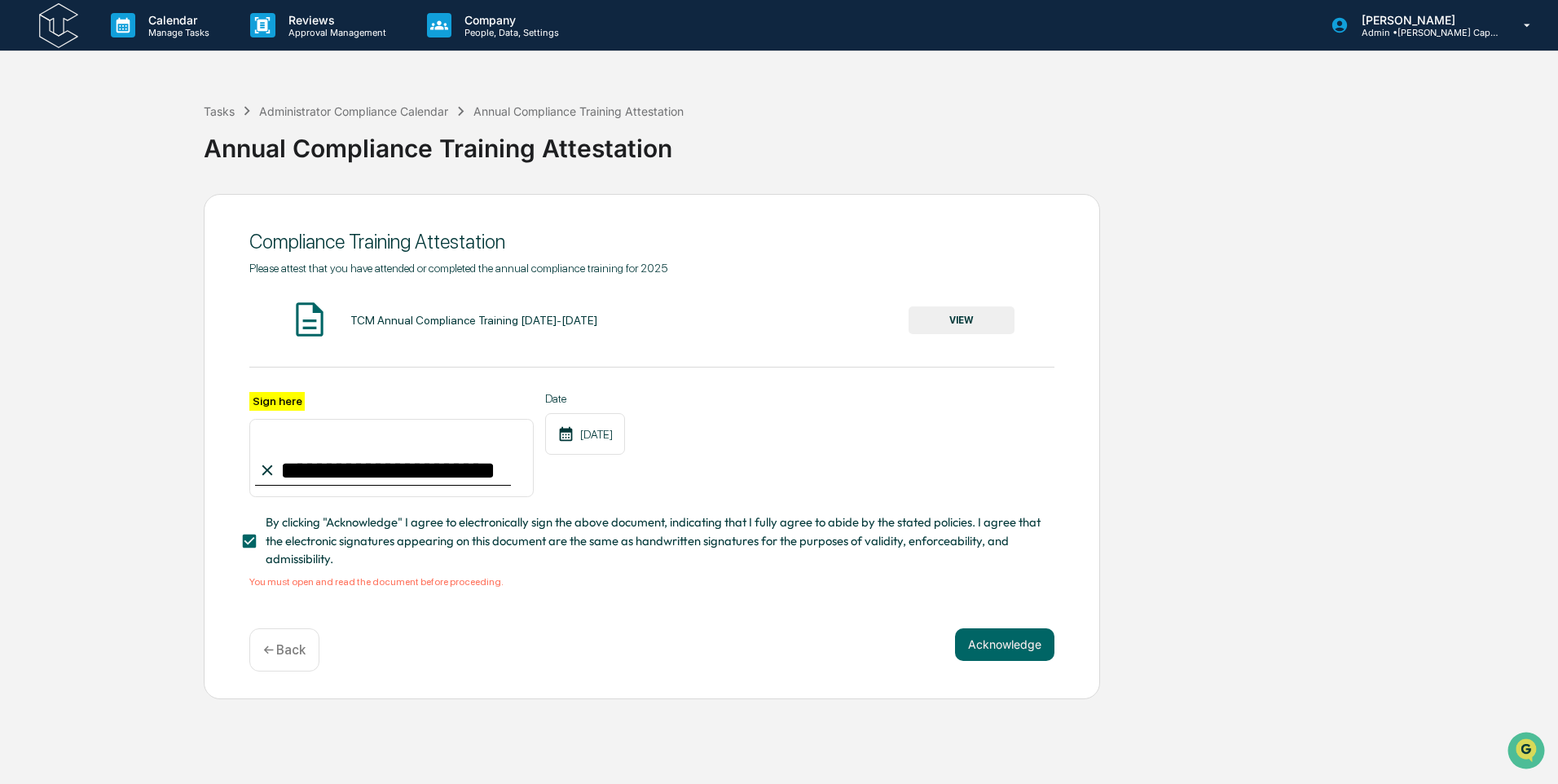
click at [948, 311] on button "VIEW" at bounding box center [961, 320] width 106 height 27
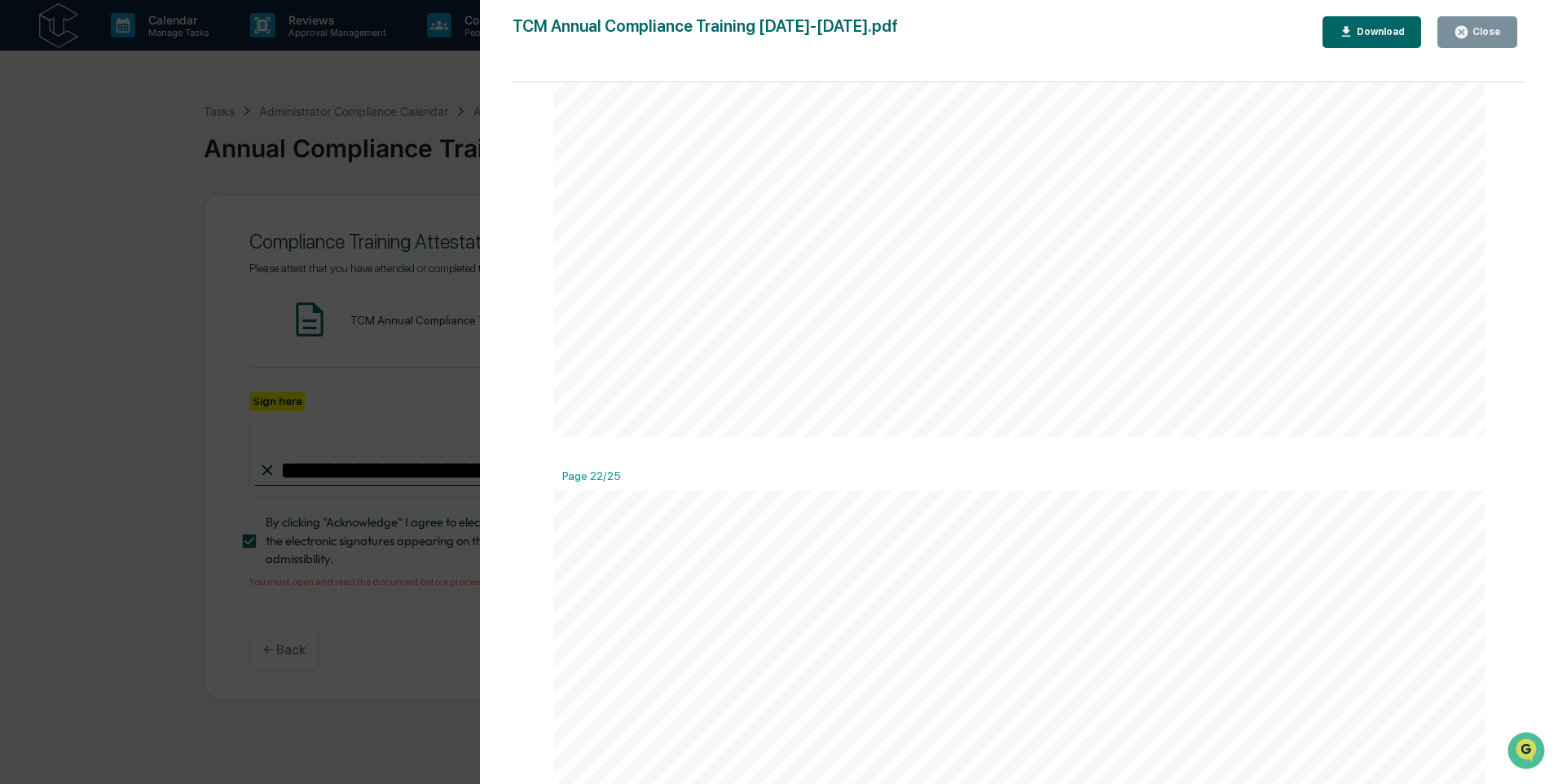
scroll to position [18607, 0]
click at [1494, 34] on div "Close" at bounding box center [1485, 32] width 32 height 11
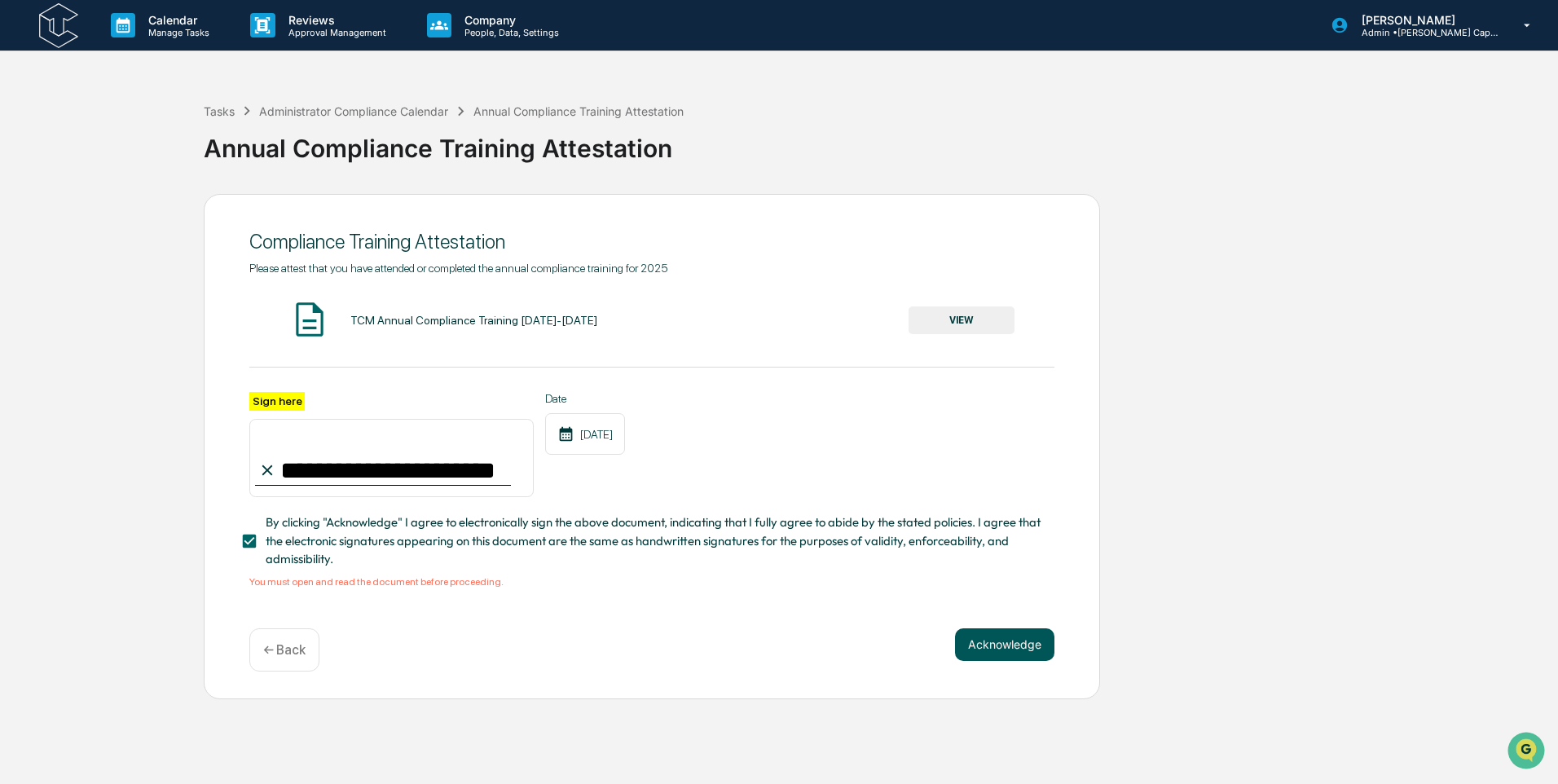
click at [989, 654] on button "Acknowledge" at bounding box center [1004, 644] width 99 height 32
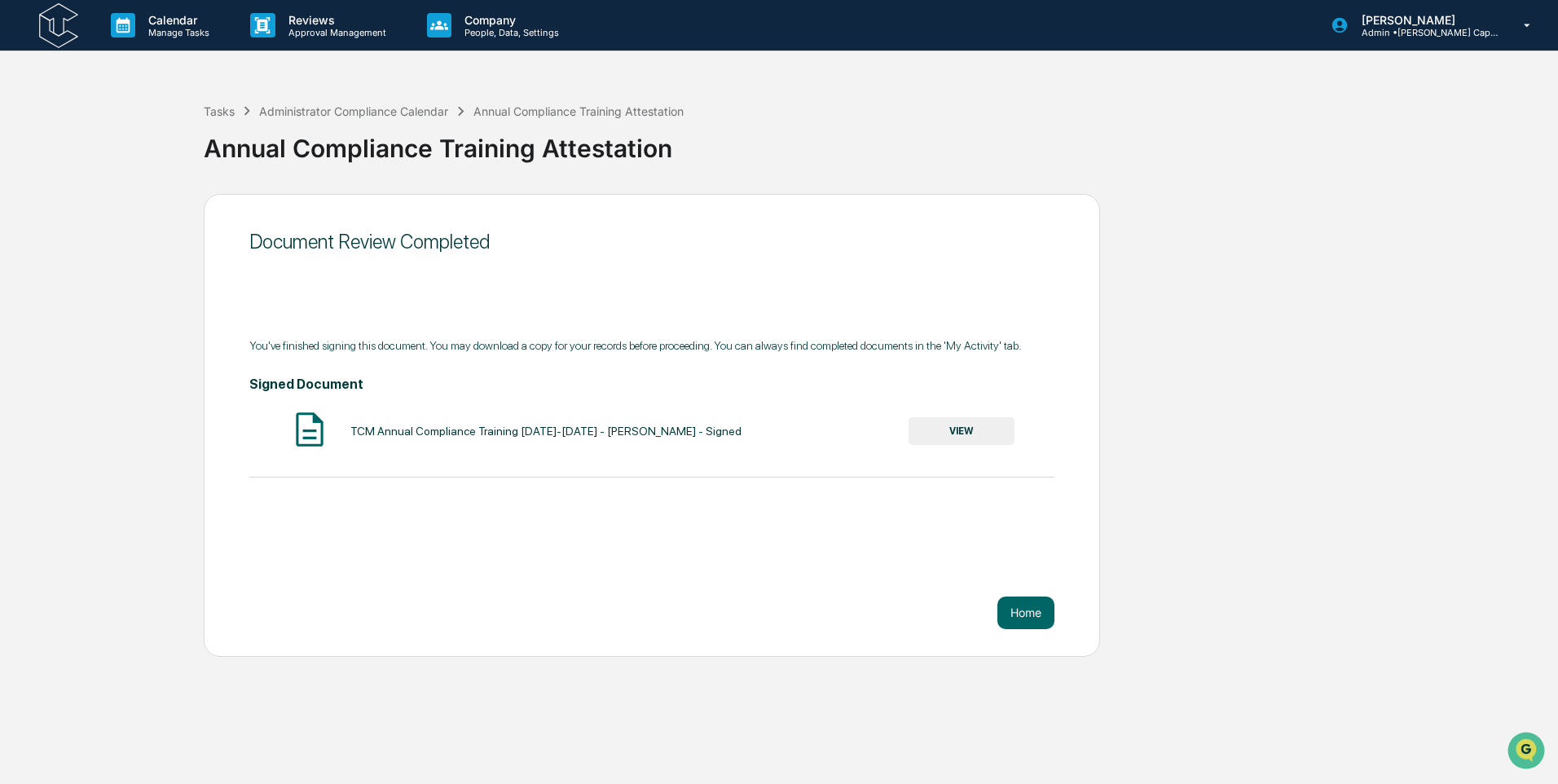
drag, startPoint x: 1037, startPoint y: 615, endPoint x: 902, endPoint y: 516, distance: 167.4
click at [902, 516] on div "Document Review Completed You've finished signing this document. You may downlo…" at bounding box center [651, 425] width 896 height 462
click at [953, 434] on button "VIEW" at bounding box center [961, 430] width 106 height 27
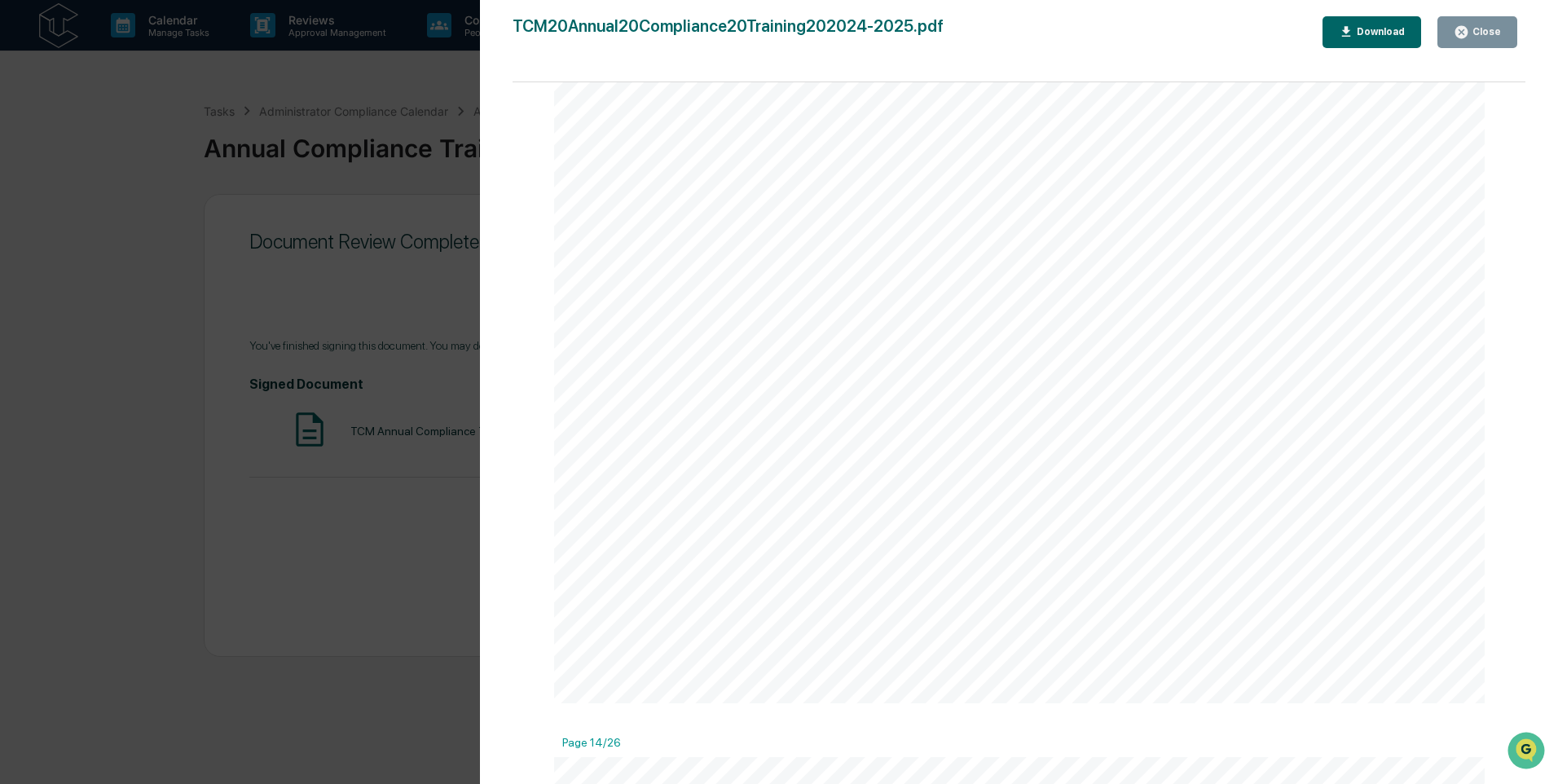
scroll to position [19865, 0]
click at [1479, 41] on button "Close" at bounding box center [1477, 32] width 79 height 32
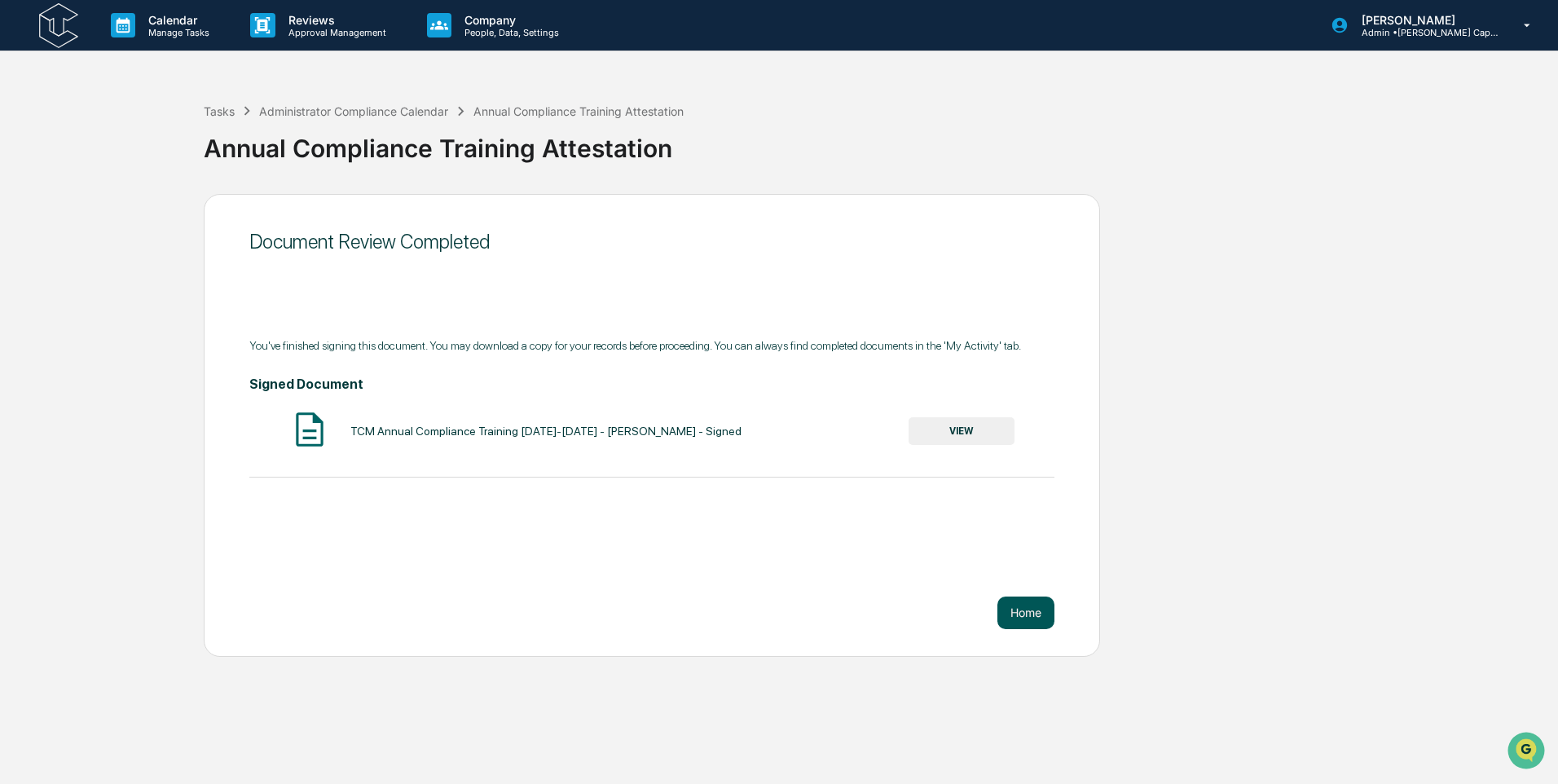
click at [1015, 620] on button "Home" at bounding box center [1025, 612] width 57 height 32
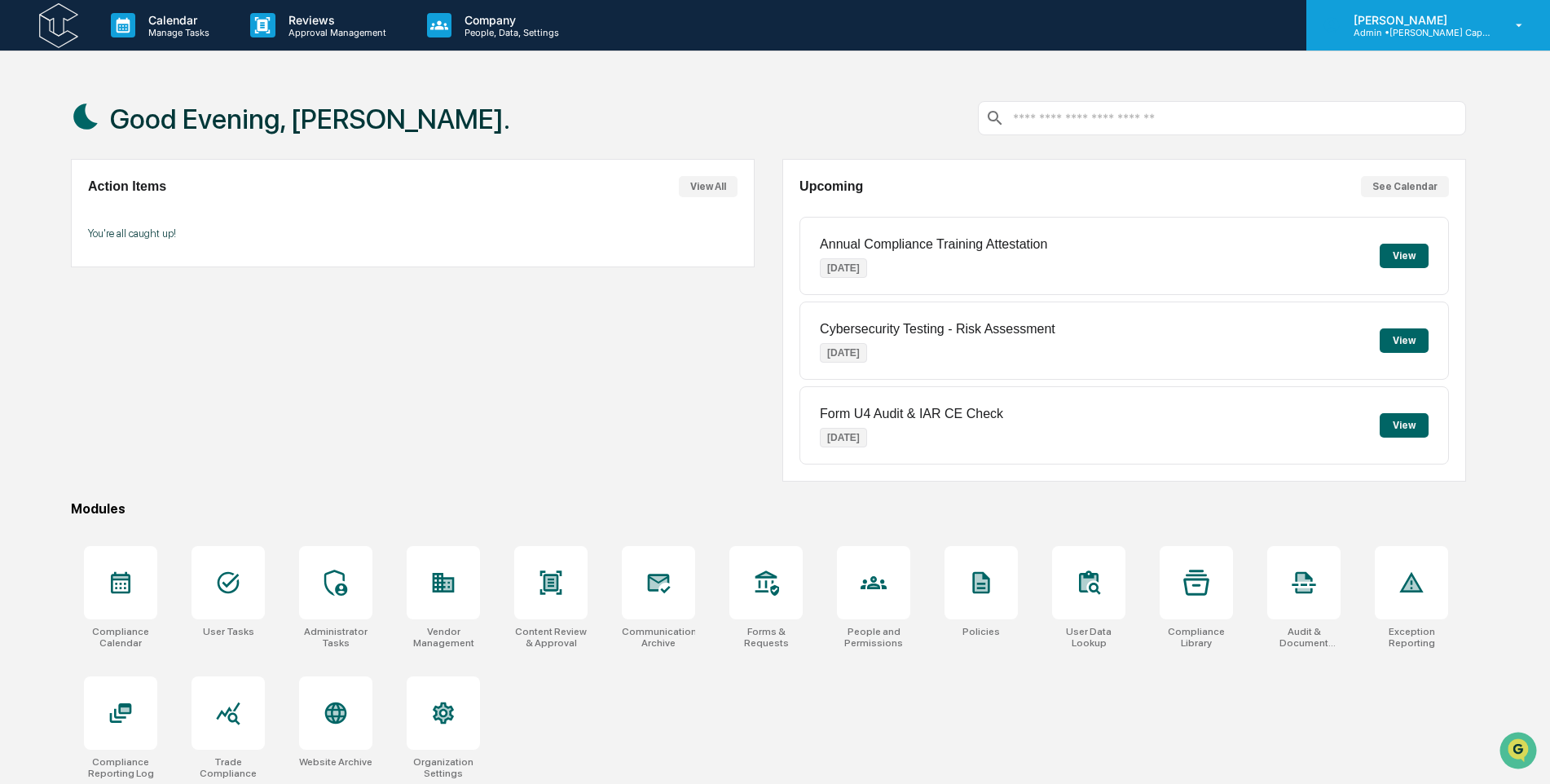
click at [1453, 27] on p "Admin • Tuttle Capital Management" at bounding box center [1417, 32] width 151 height 11
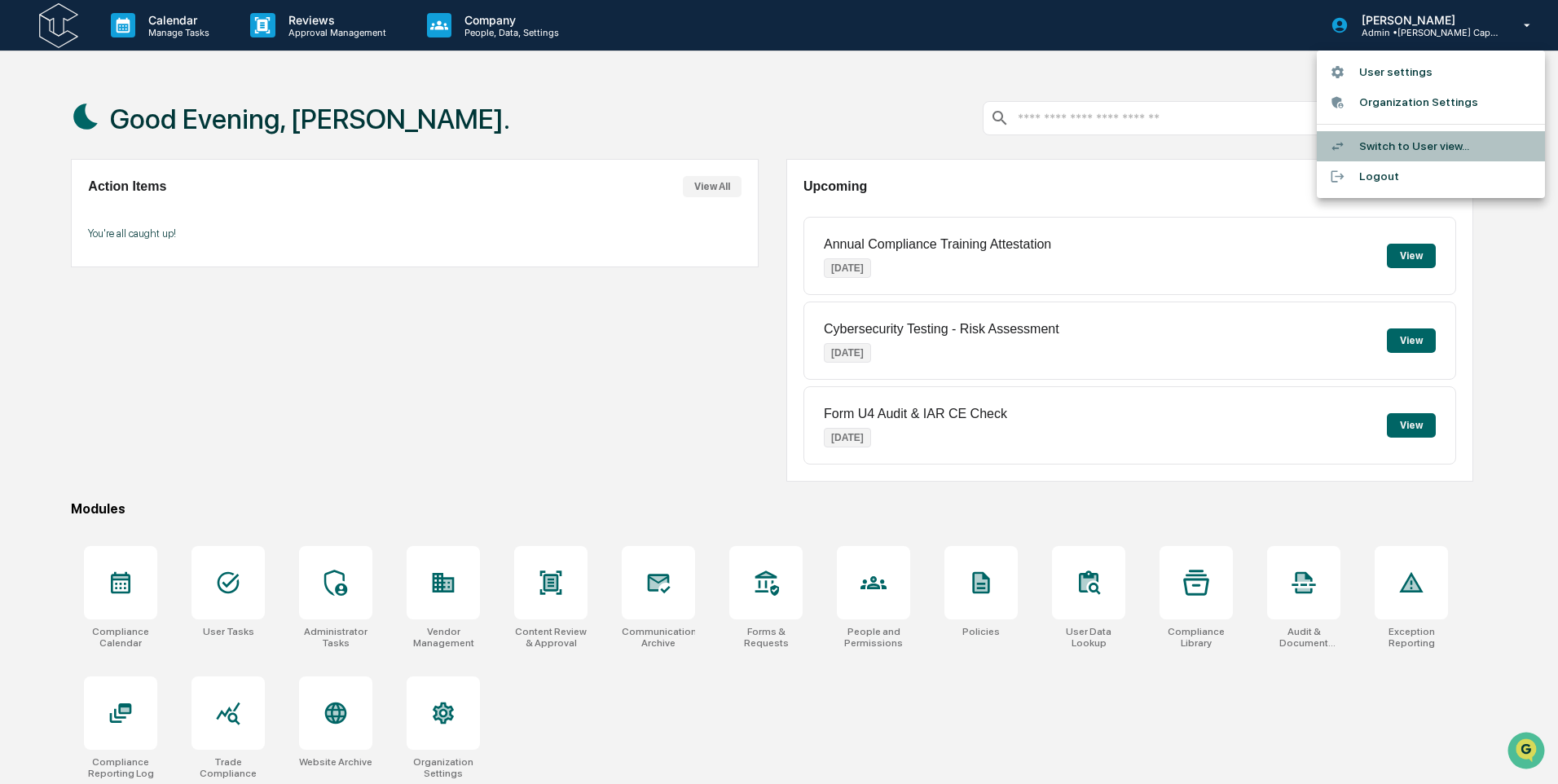
click at [1436, 151] on li "Switch to User view..." at bounding box center [1430, 147] width 228 height 30
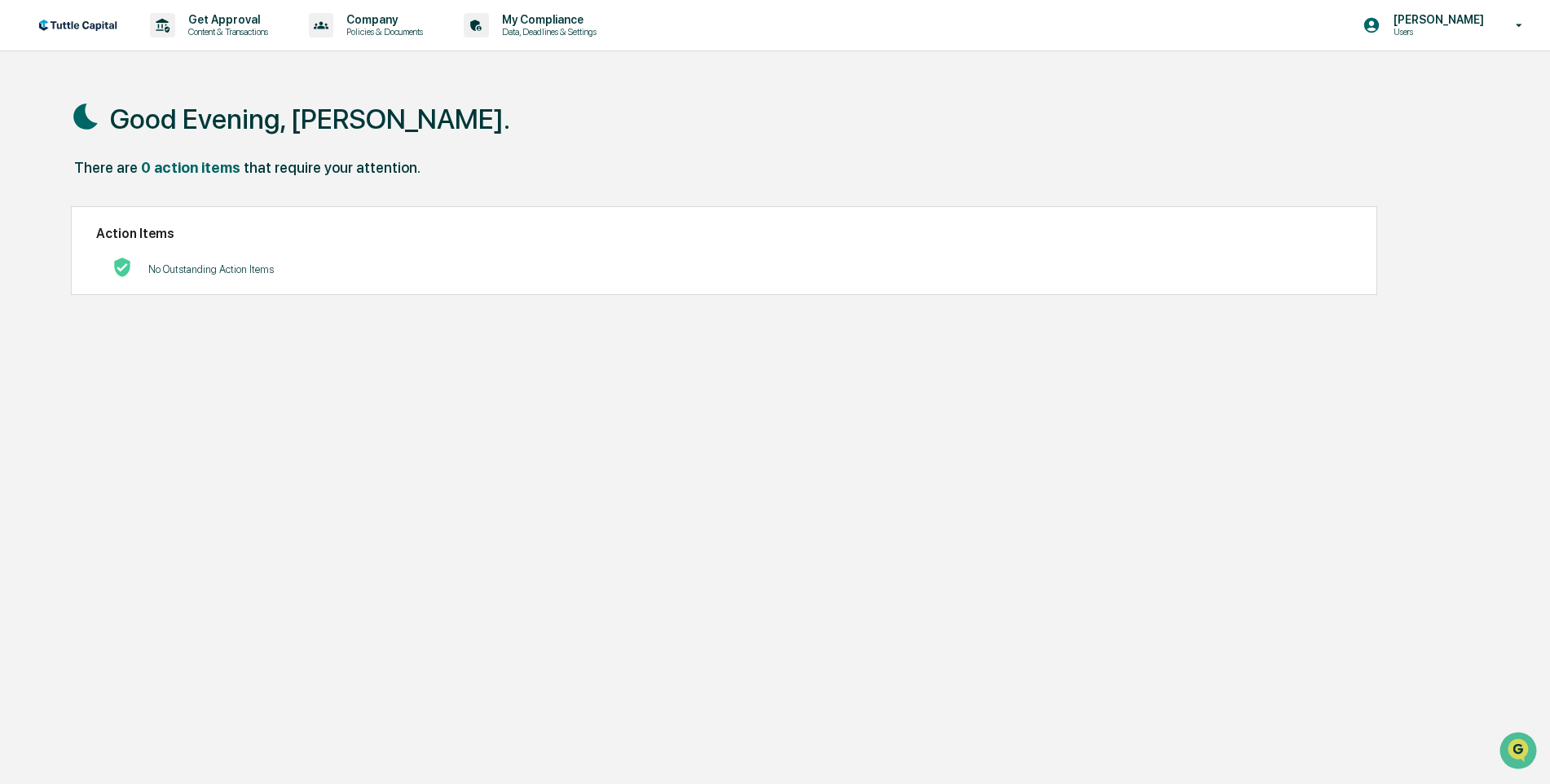
click at [84, 26] on img at bounding box center [78, 26] width 79 height 11
click at [179, 29] on p "Content & Transactions" at bounding box center [225, 32] width 101 height 11
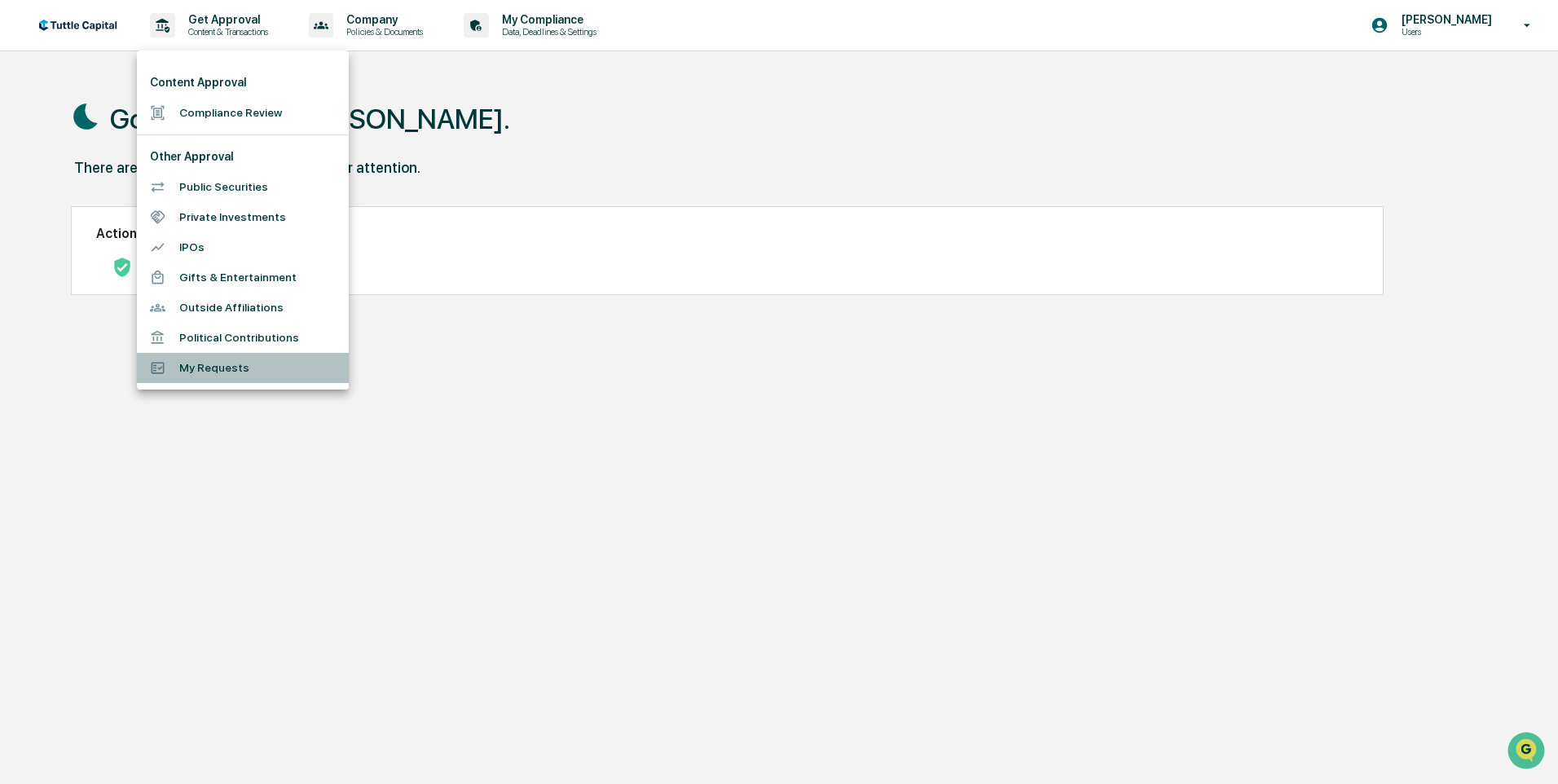
click at [201, 373] on li "My Requests" at bounding box center [243, 368] width 212 height 30
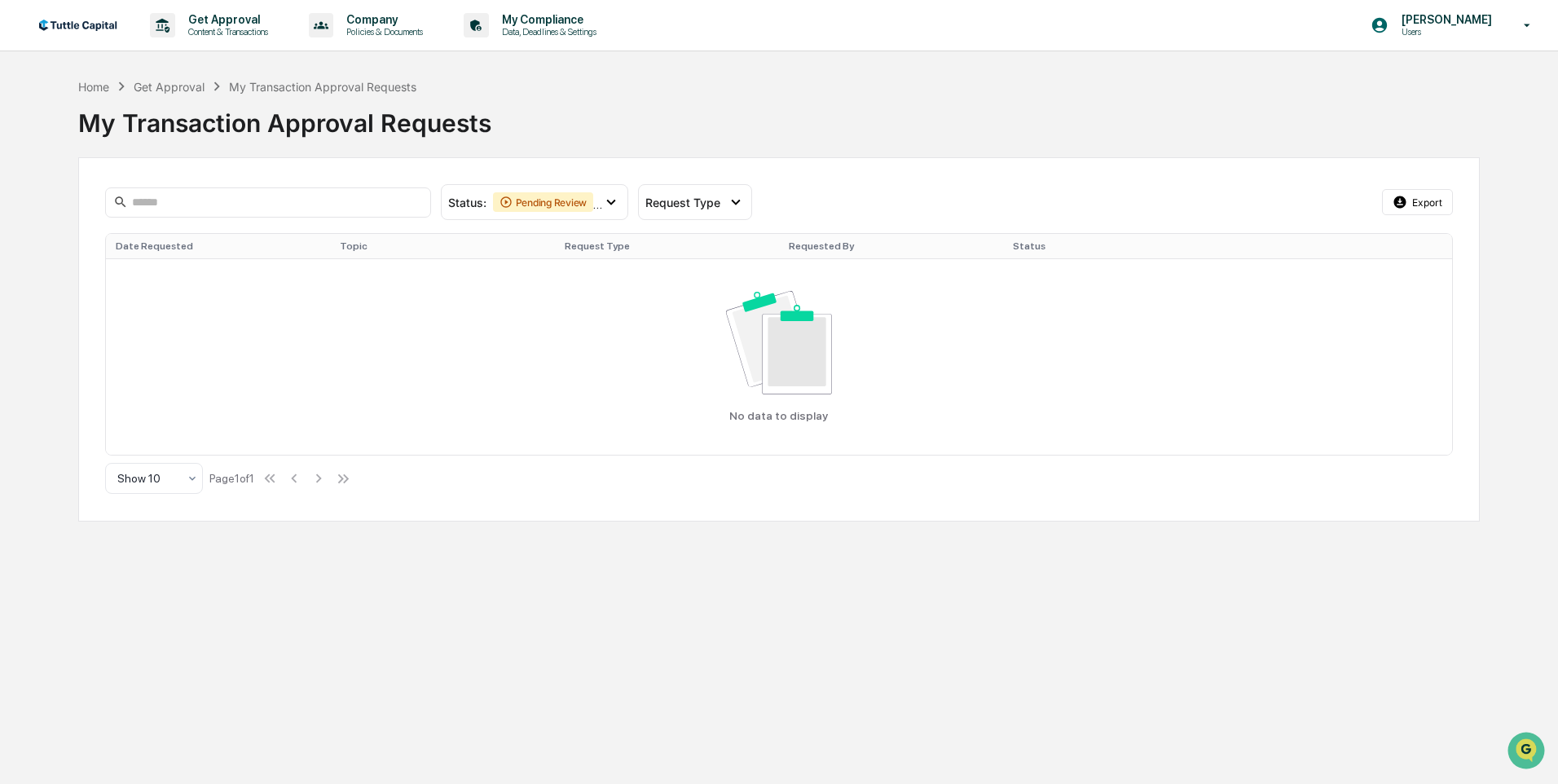
click at [103, 24] on img at bounding box center [78, 26] width 79 height 11
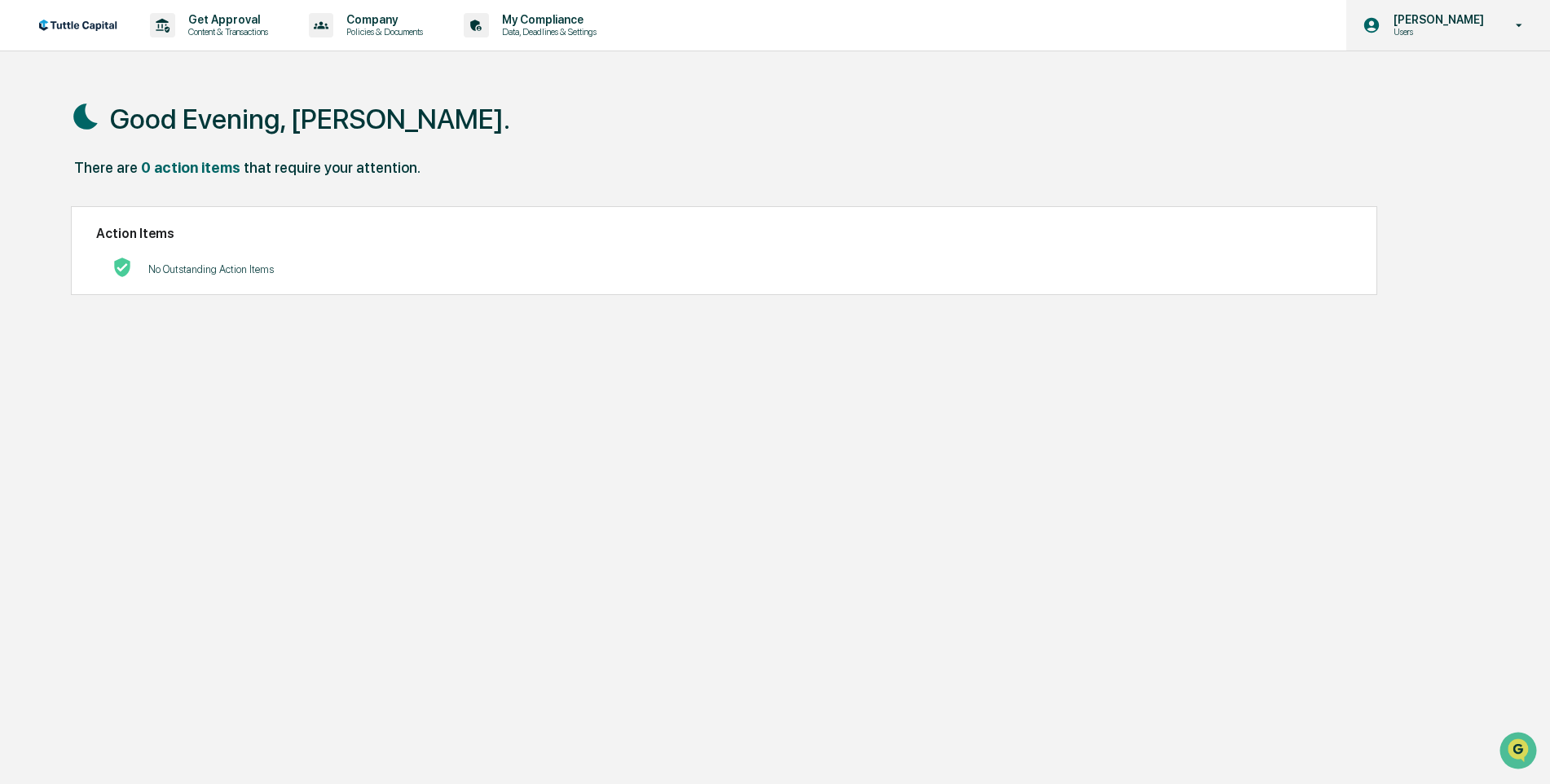
click at [1478, 21] on p "[PERSON_NAME]" at bounding box center [1436, 20] width 112 height 13
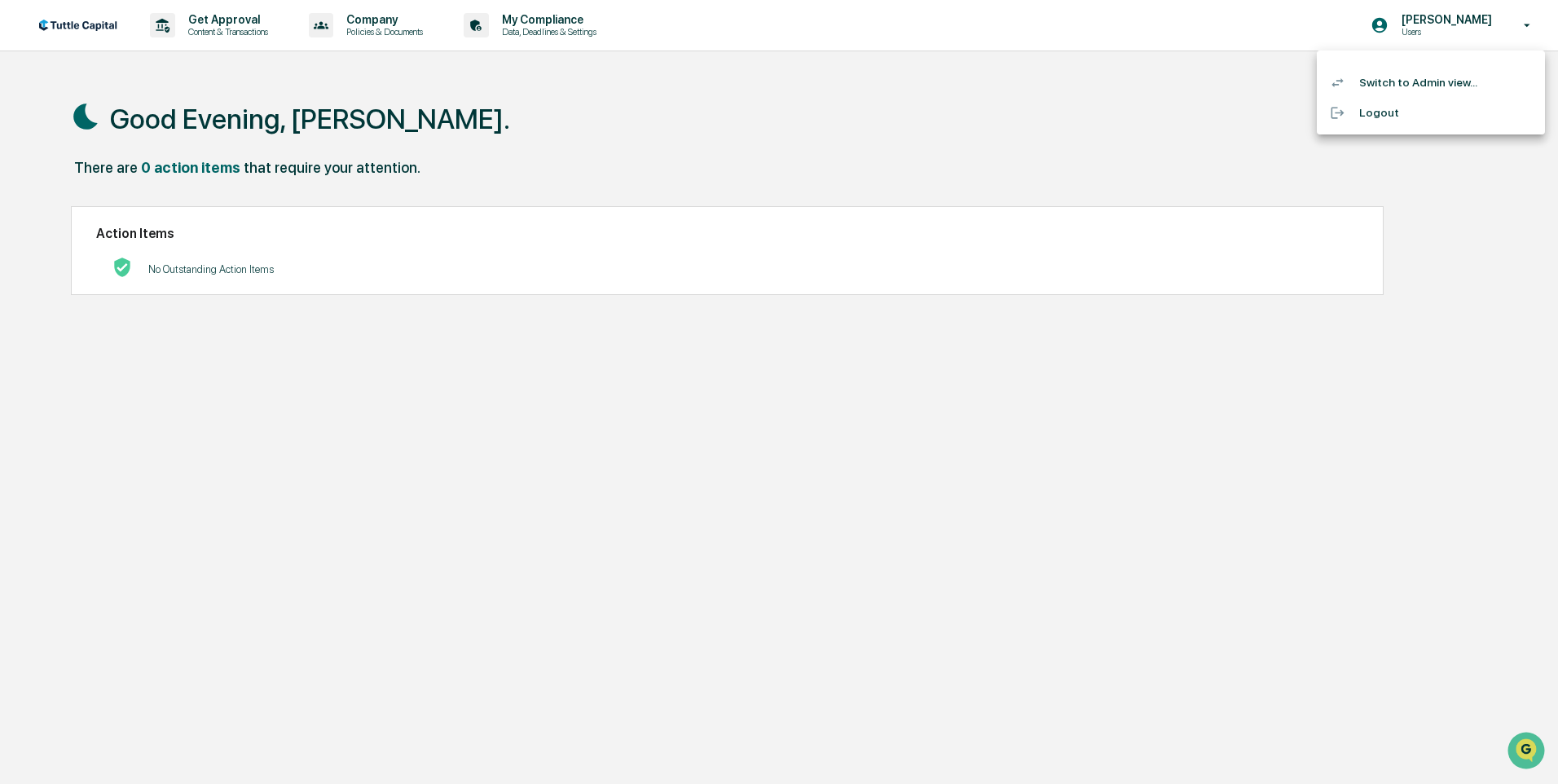
click at [1449, 92] on li "Switch to Admin view..." at bounding box center [1430, 82] width 228 height 30
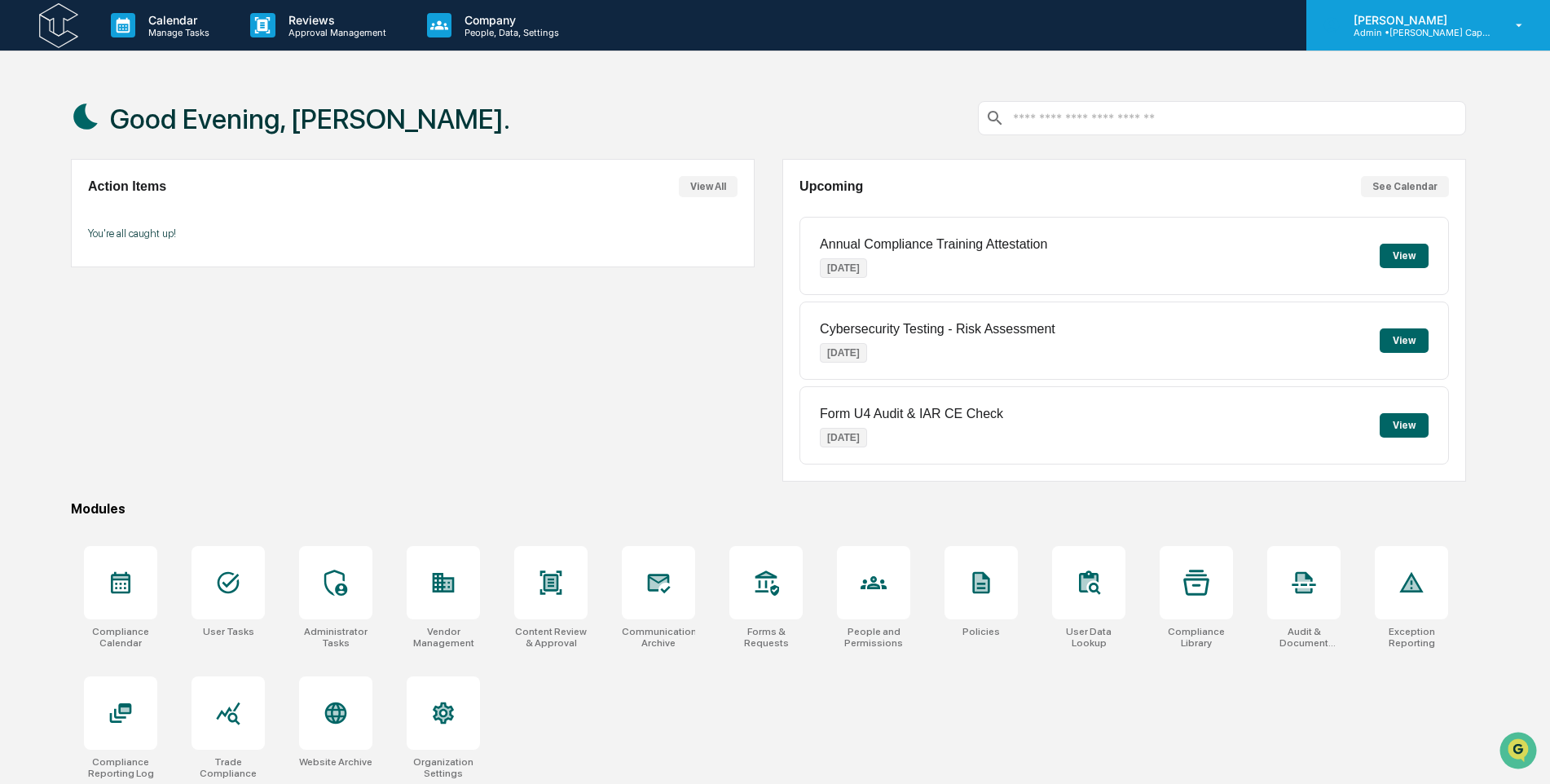
click at [1407, 41] on div "Murray Ruggiero III Admin • Tuttle Capital Management" at bounding box center [1429, 25] width 244 height 50
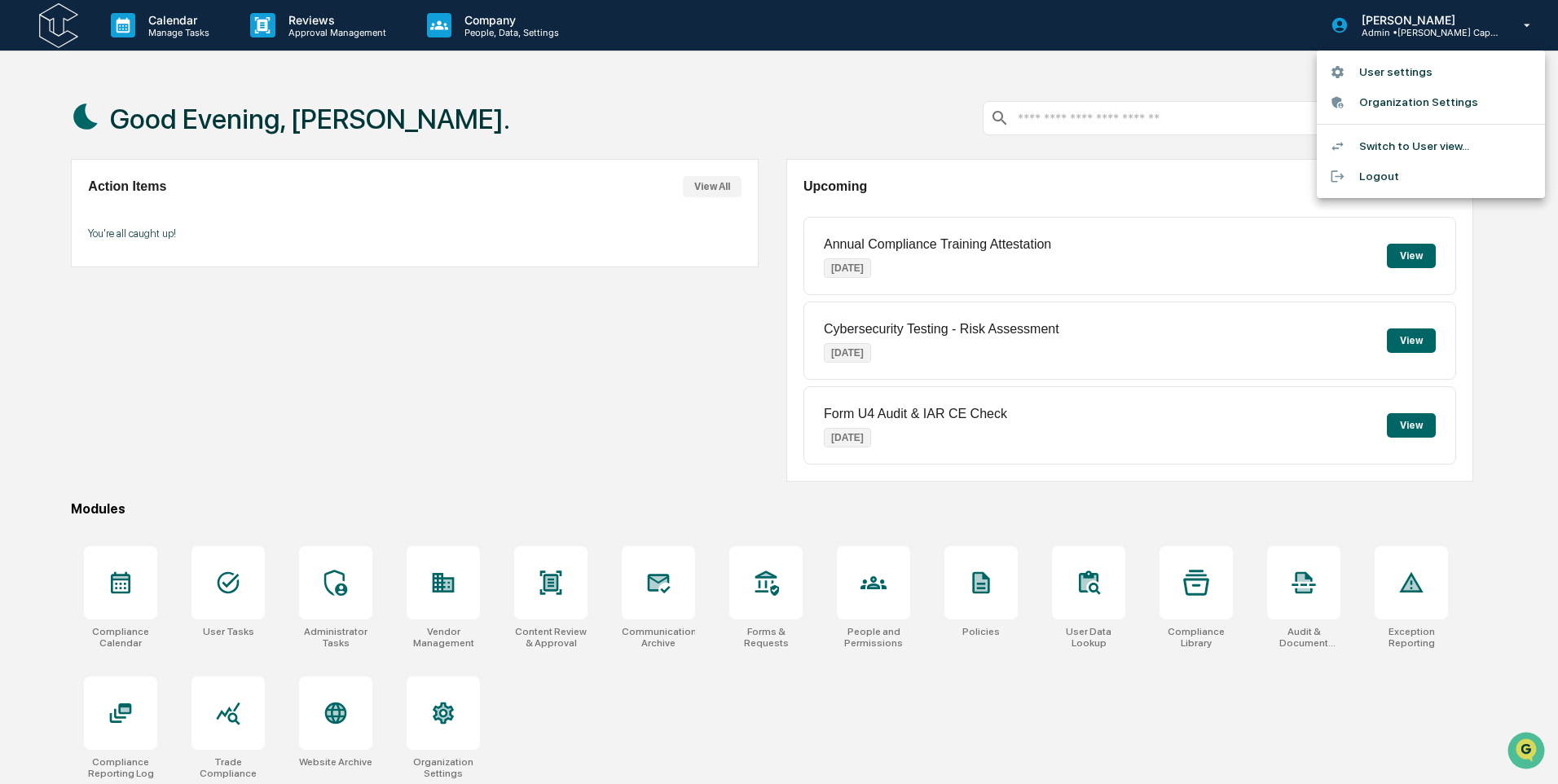
click at [1390, 175] on li "Logout" at bounding box center [1430, 177] width 228 height 30
